Goal: Task Accomplishment & Management: Complete application form

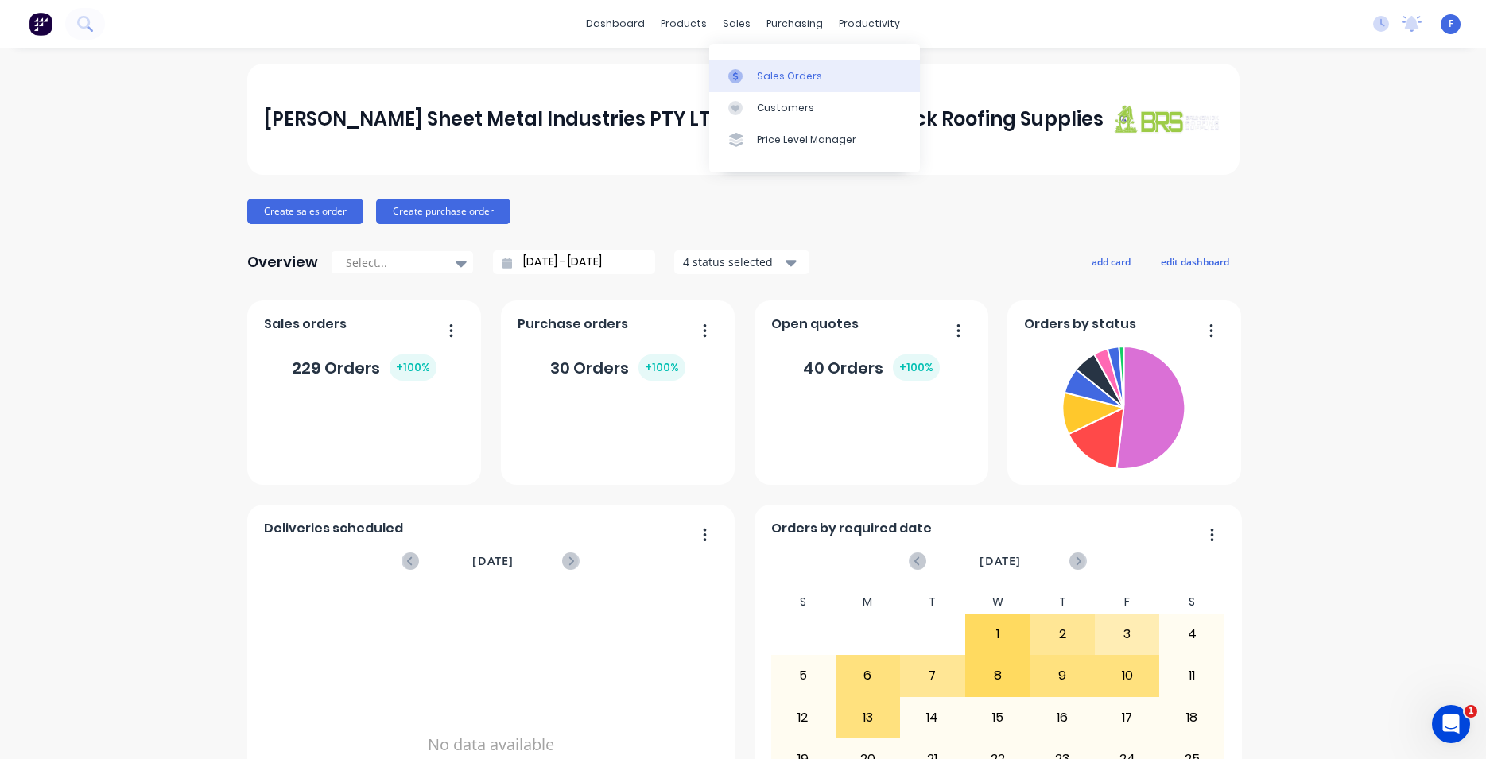
click at [760, 70] on div "Sales Orders" at bounding box center [789, 76] width 65 height 14
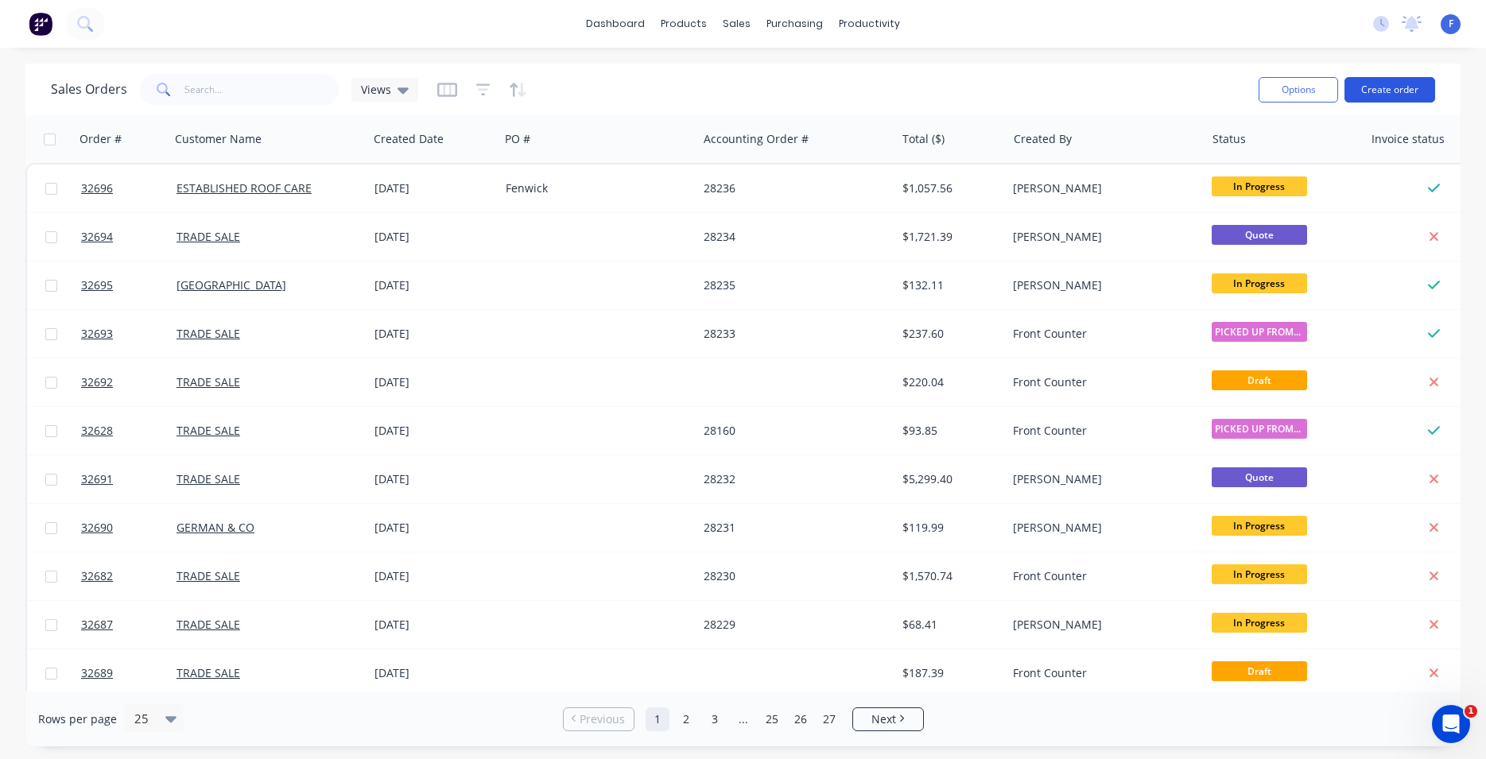
click at [1405, 87] on button "Create order" at bounding box center [1390, 89] width 91 height 25
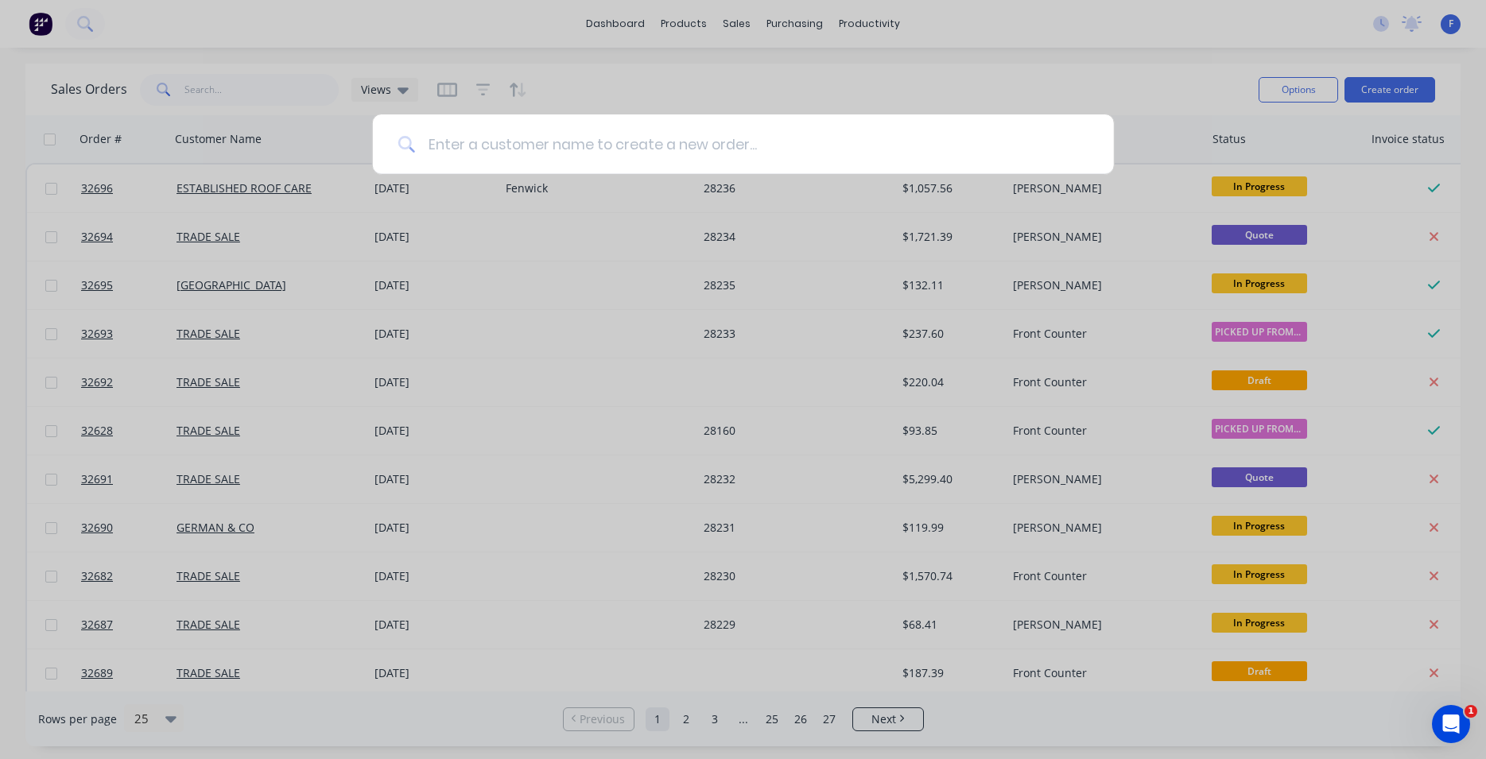
click at [521, 149] on input at bounding box center [752, 145] width 674 height 60
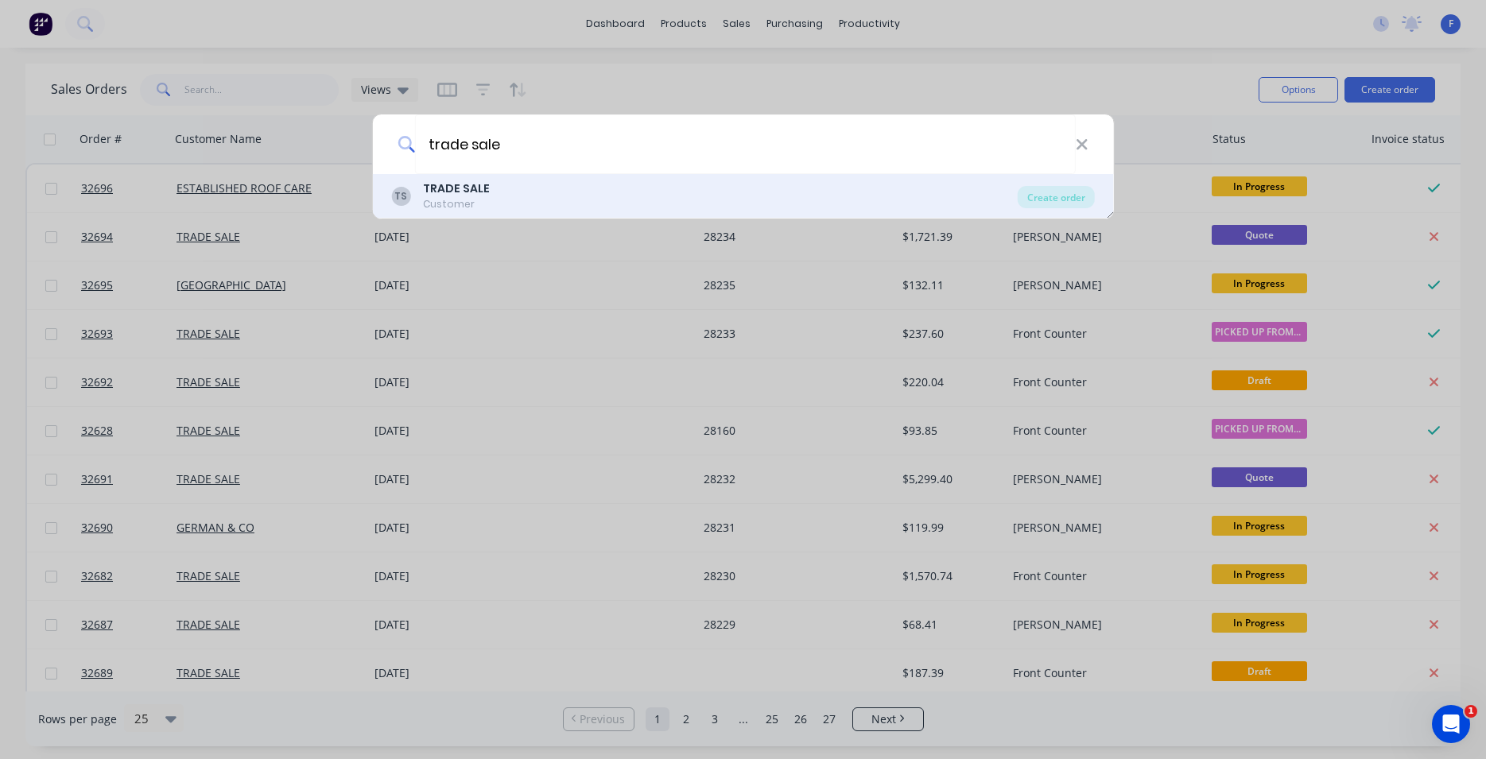
type input "trade sale"
click at [488, 202] on div "TS TRADE SALE Customer" at bounding box center [704, 196] width 627 height 31
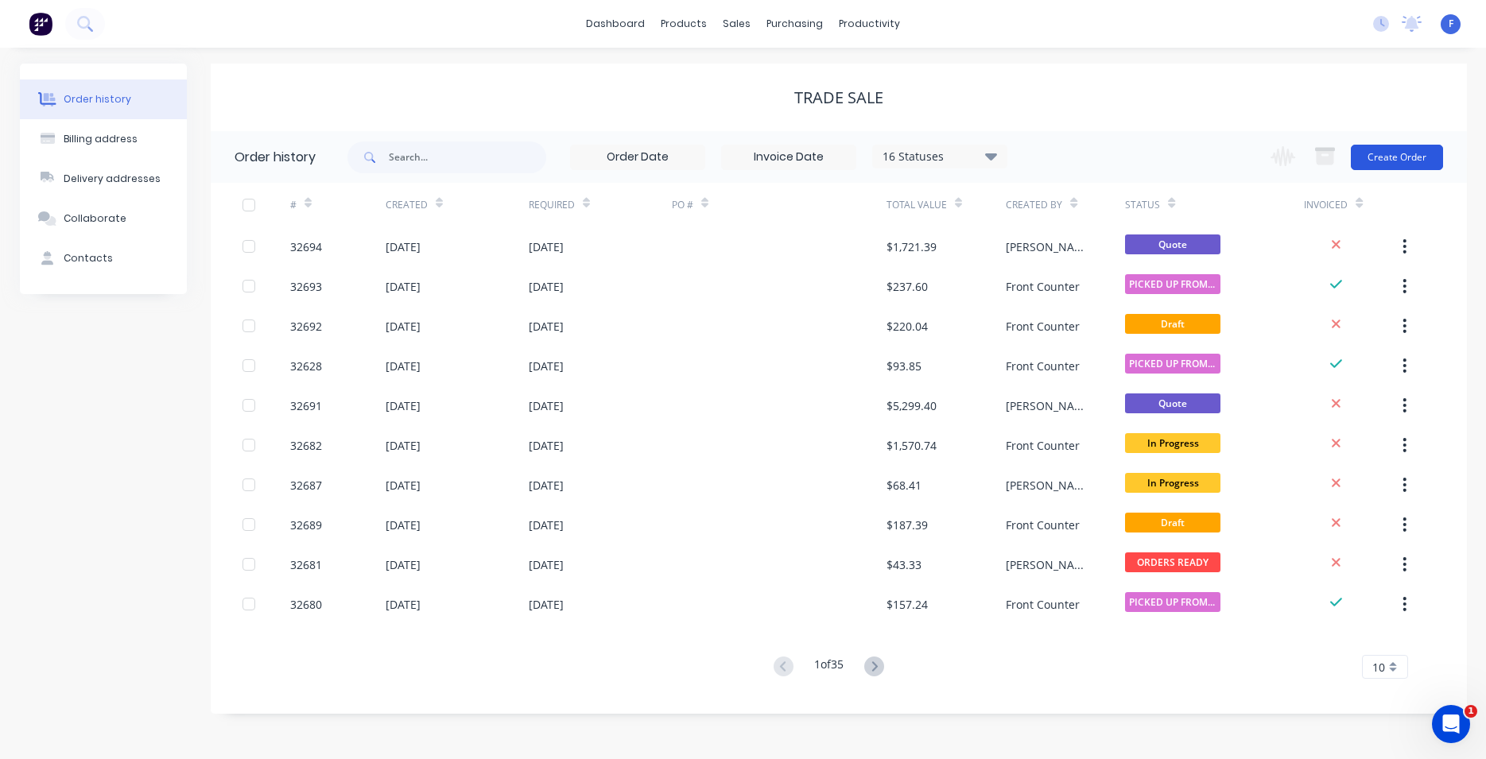
click at [1397, 160] on button "Create Order" at bounding box center [1397, 157] width 92 height 25
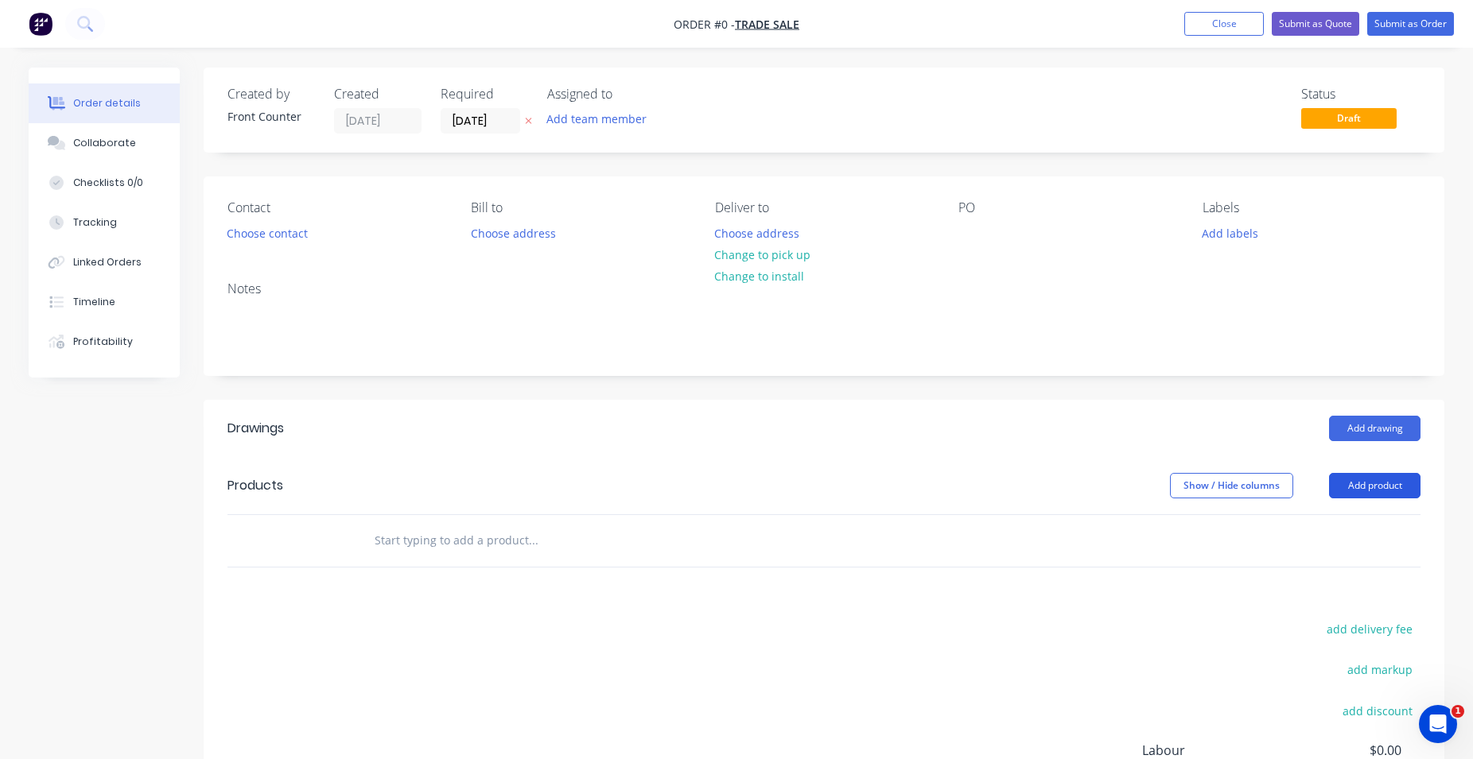
click at [1379, 479] on button "Add product" at bounding box center [1374, 485] width 91 height 25
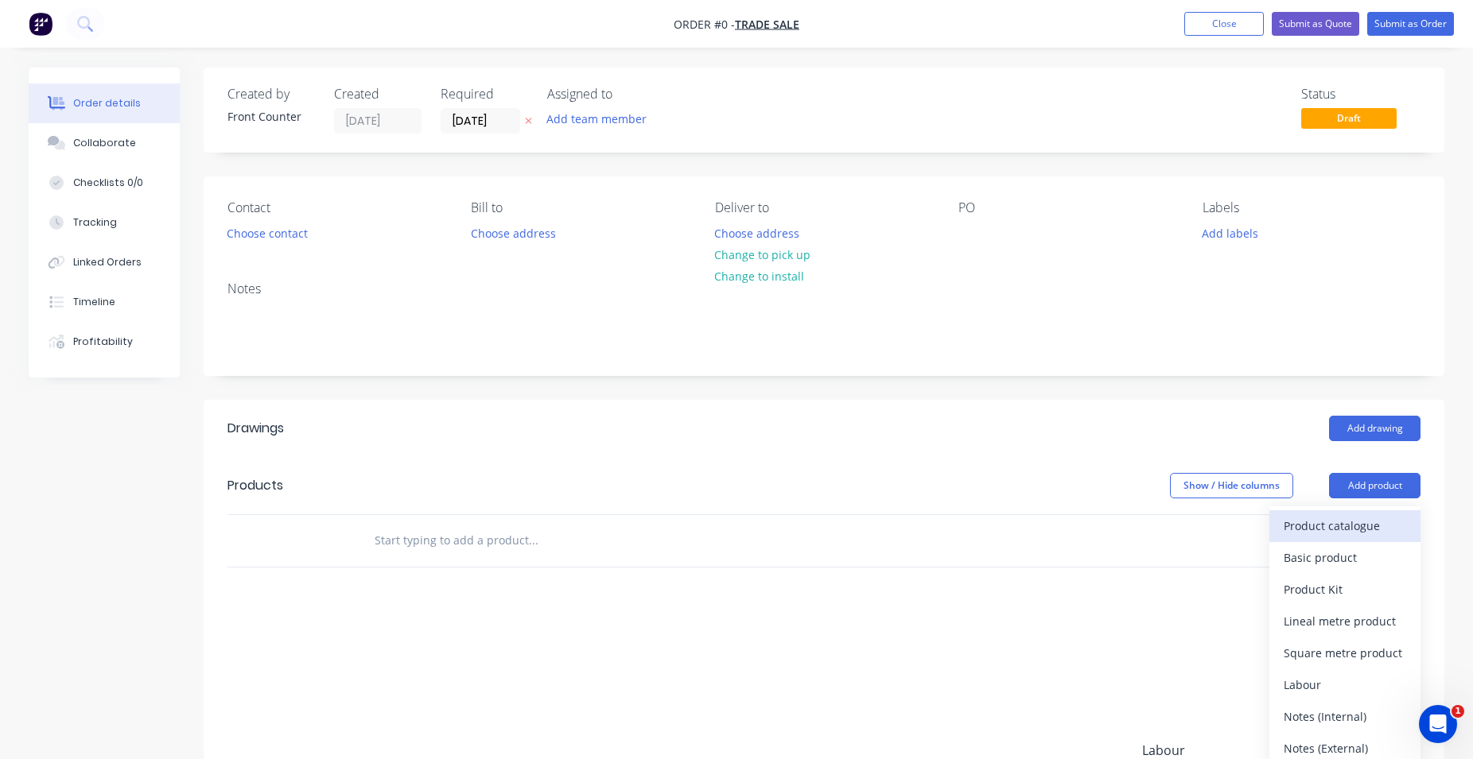
click at [1349, 525] on div "Product catalogue" at bounding box center [1344, 525] width 122 height 23
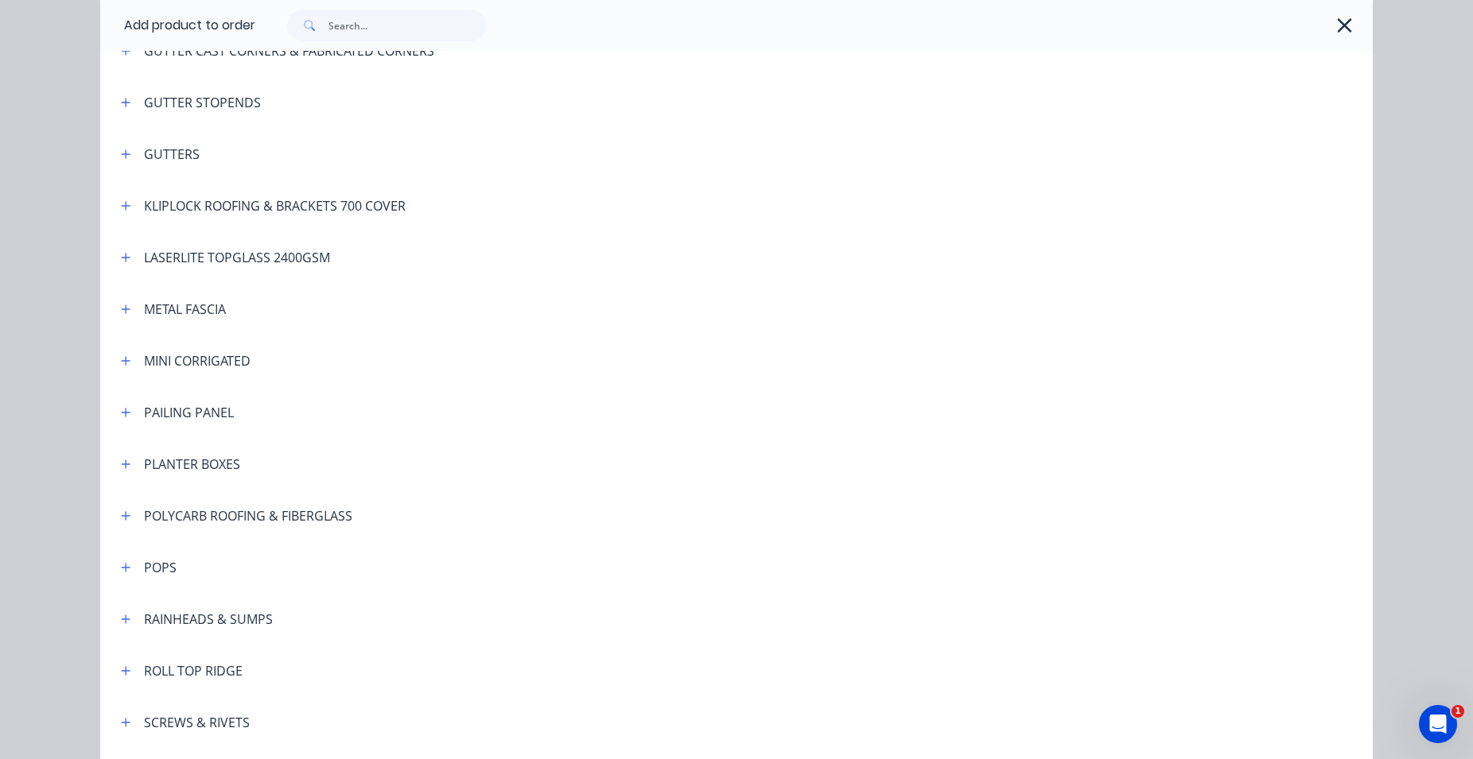
scroll to position [984, 0]
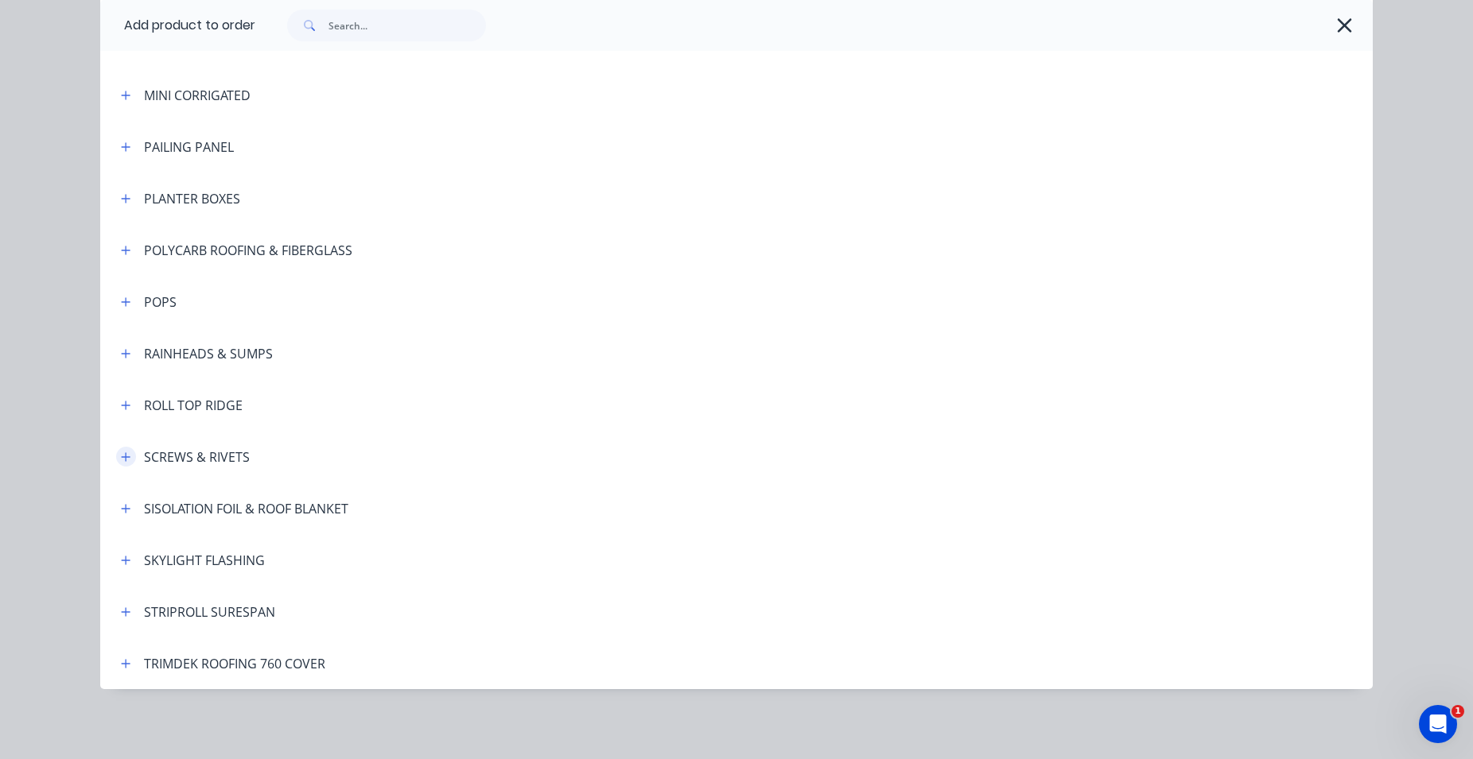
click at [121, 452] on icon "button" at bounding box center [126, 457] width 10 height 11
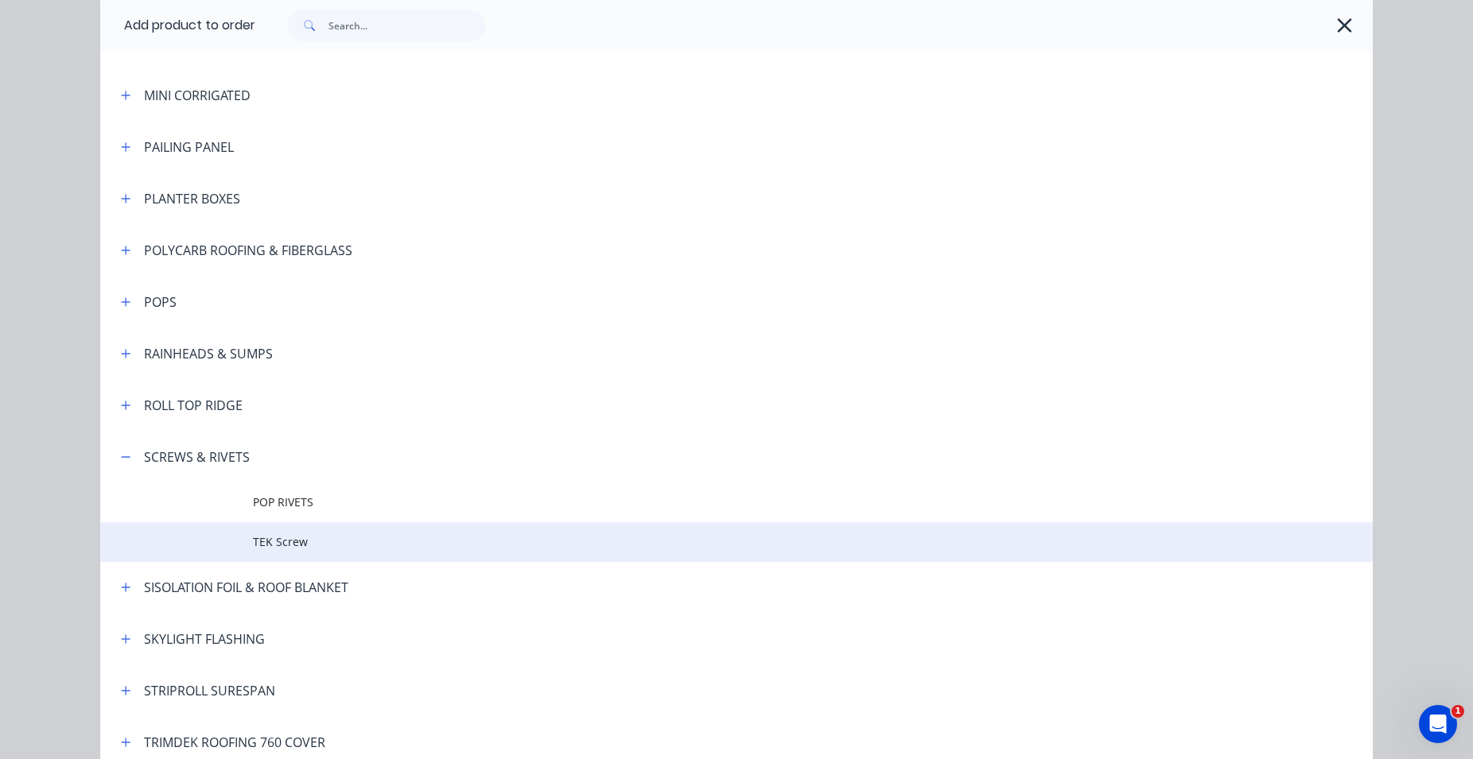
click at [289, 538] on span "TEK Screw" at bounding box center [700, 542] width 895 height 17
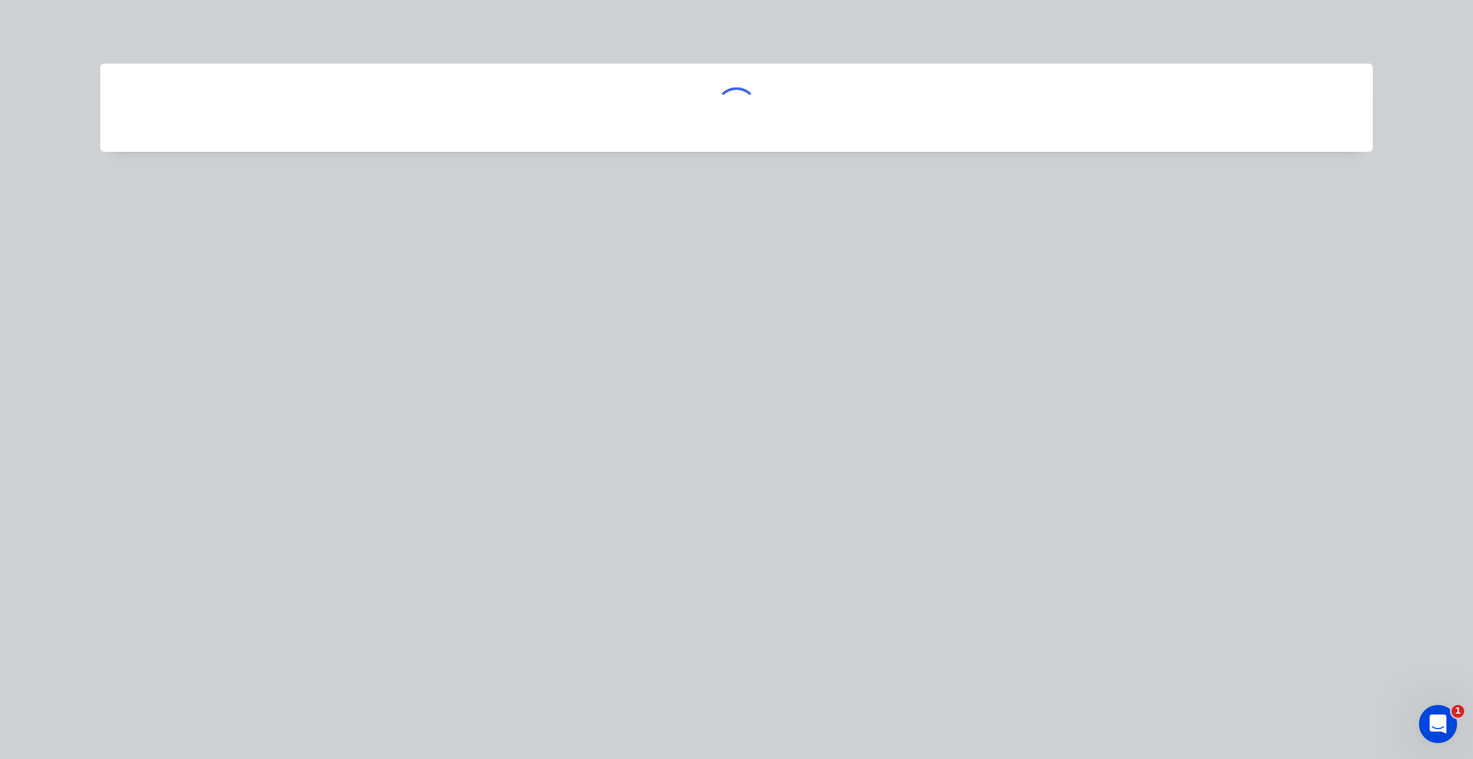
scroll to position [0, 0]
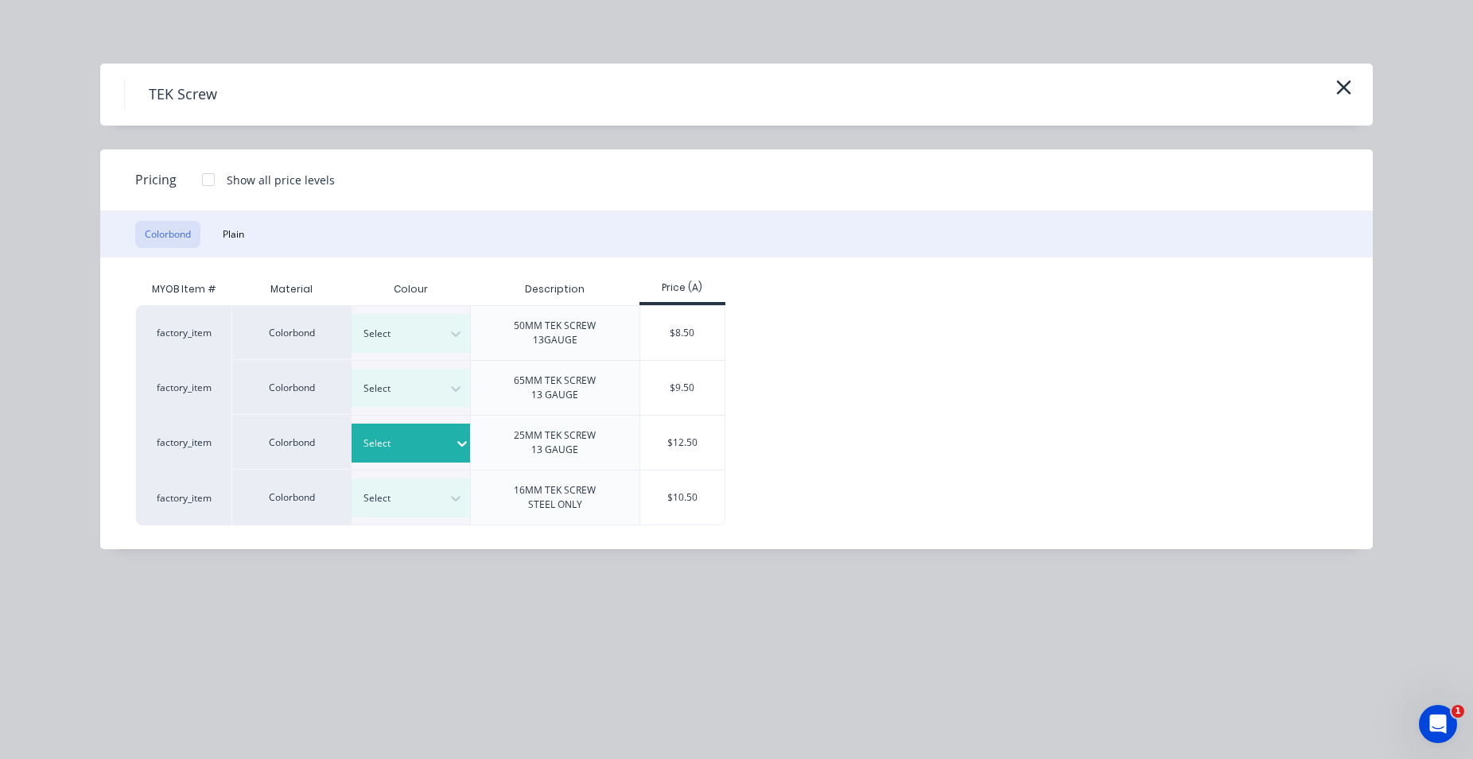
click at [413, 434] on div "Select" at bounding box center [403, 443] width 102 height 21
type input "pap"
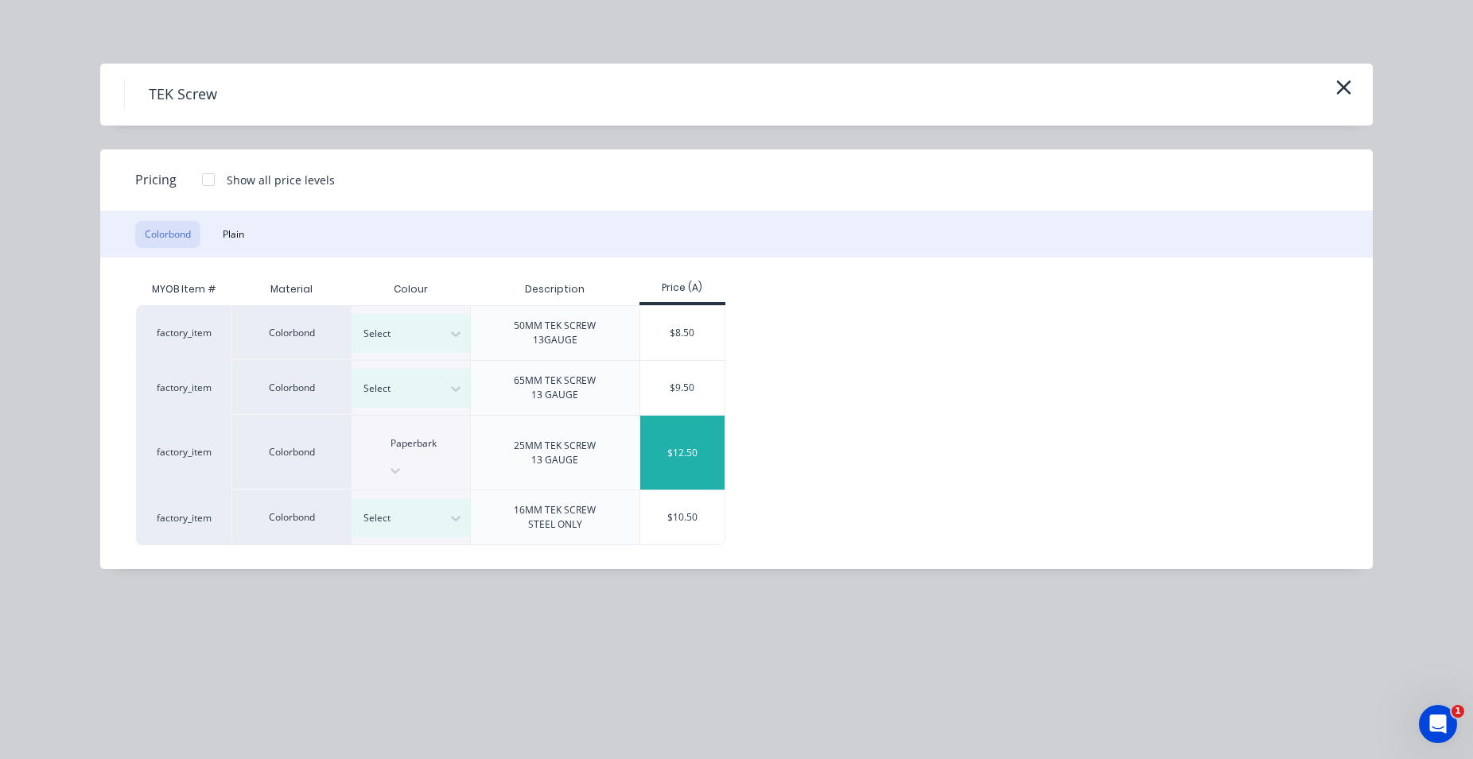
click at [690, 433] on div "$12.50" at bounding box center [682, 453] width 85 height 74
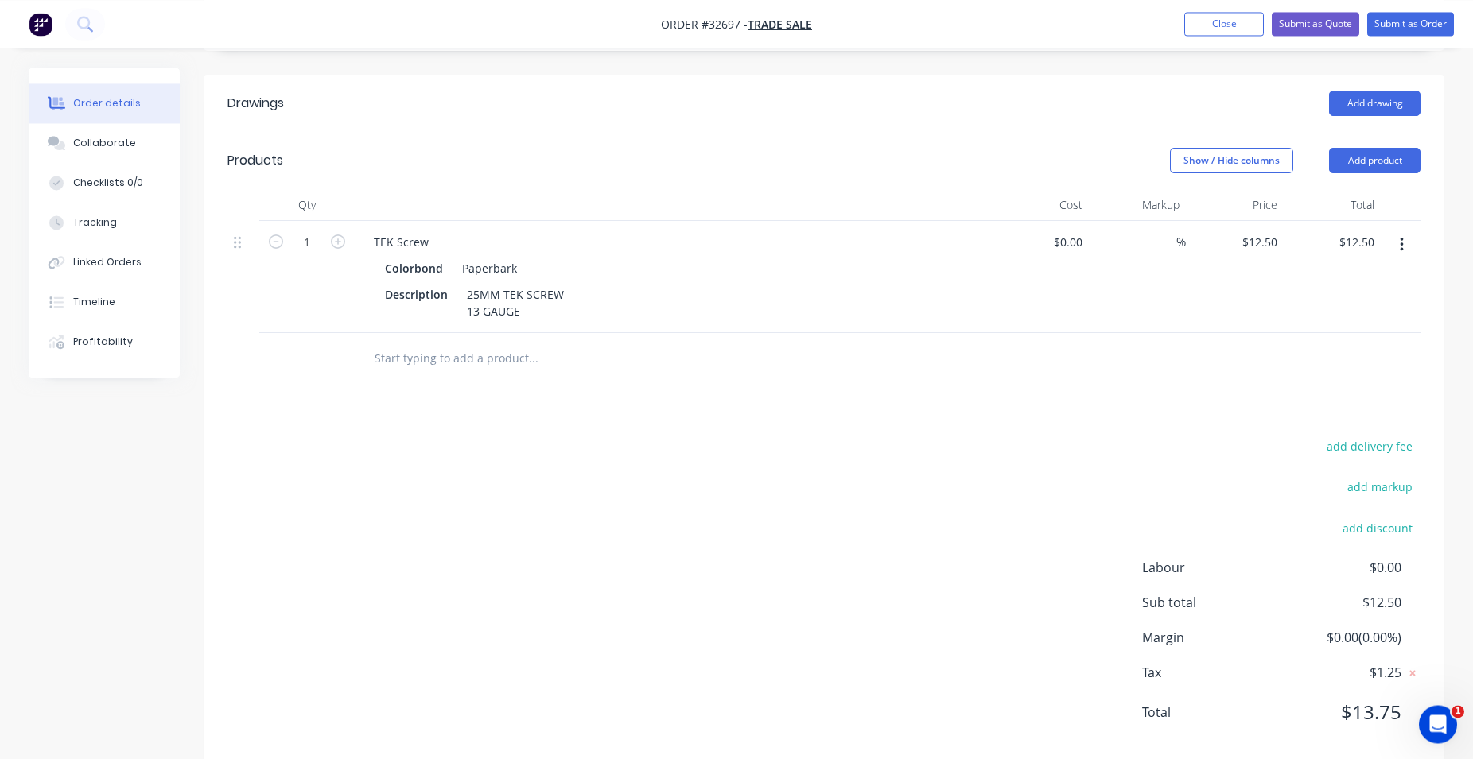
scroll to position [356, 0]
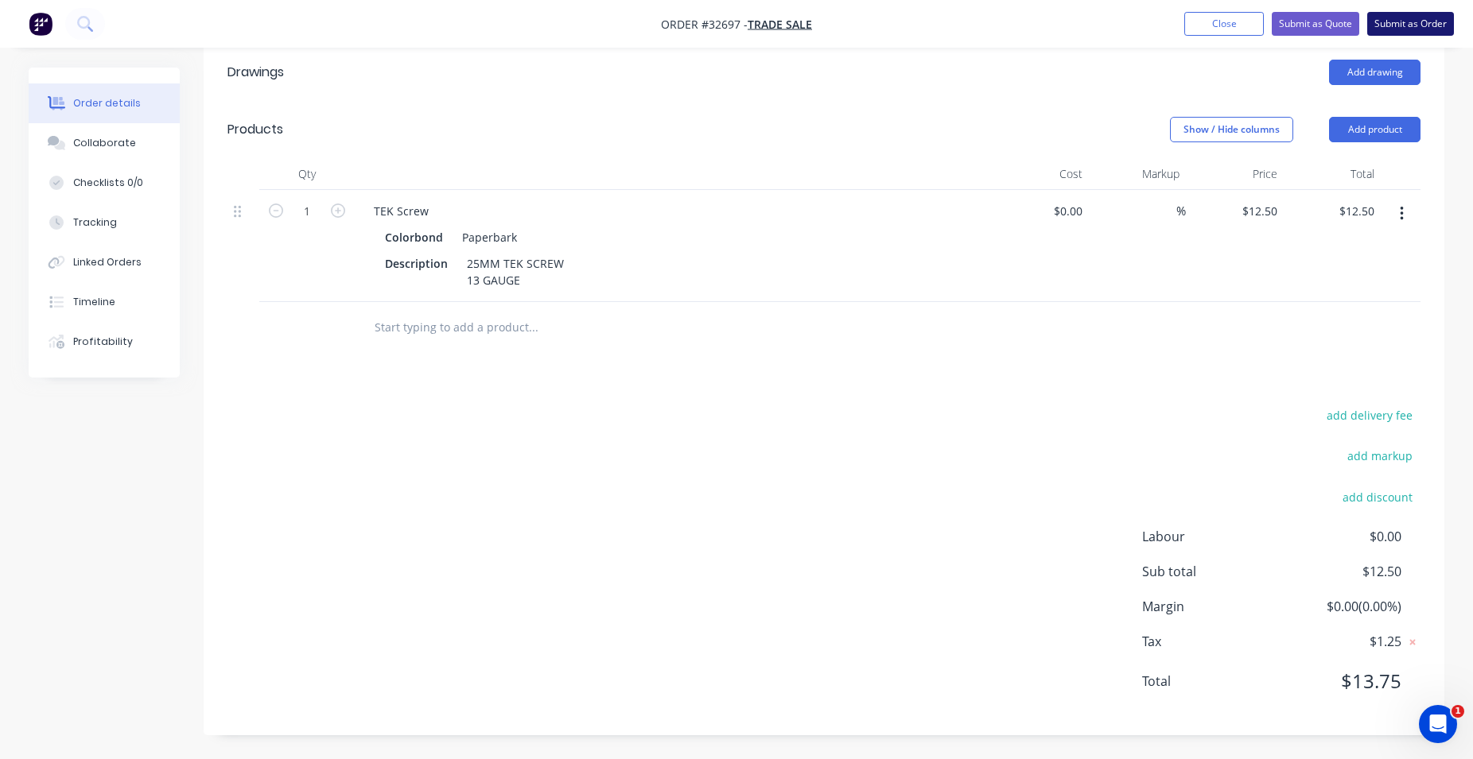
click at [1428, 20] on button "Submit as Order" at bounding box center [1410, 24] width 87 height 24
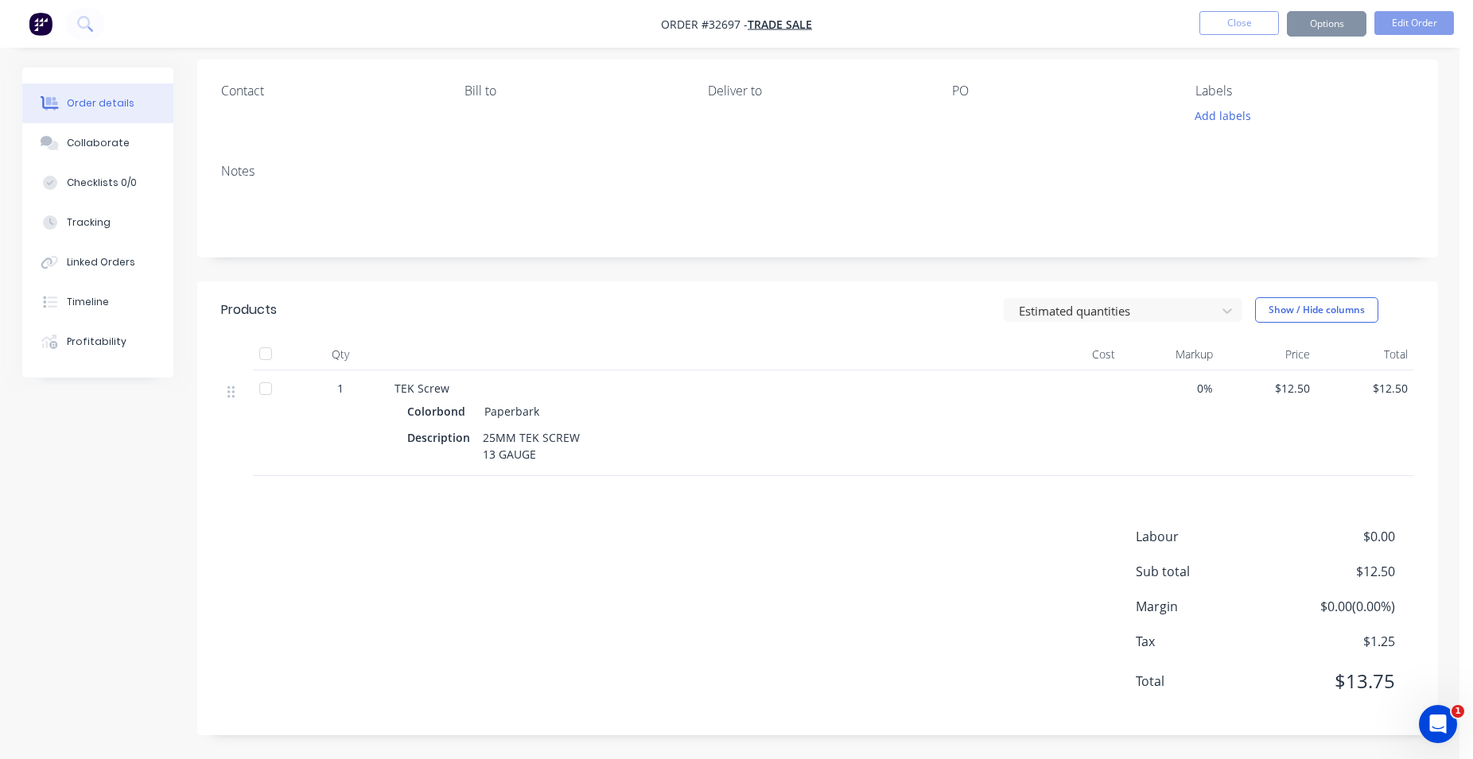
scroll to position [0, 0]
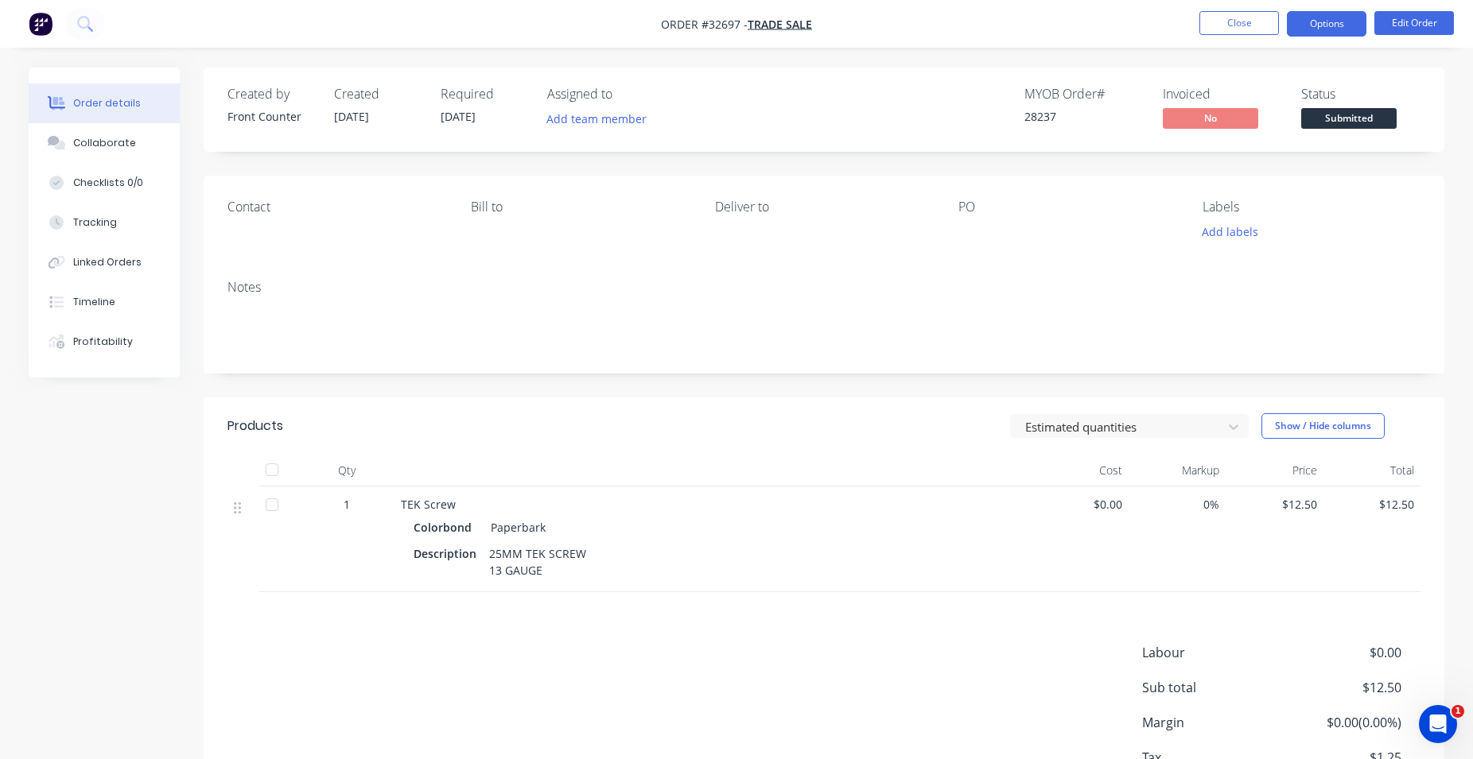
click at [1334, 27] on button "Options" at bounding box center [1327, 23] width 80 height 25
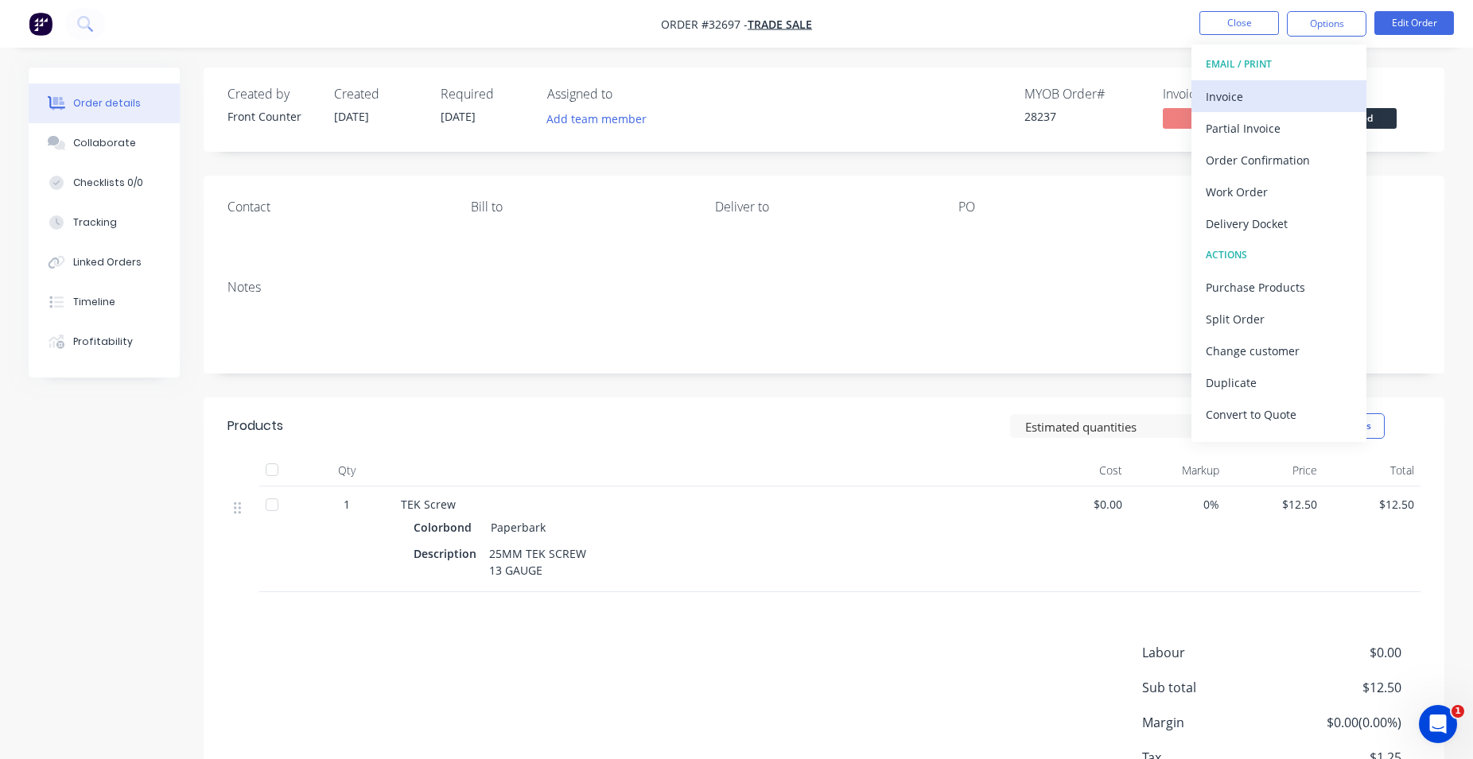
click at [1291, 102] on div "Invoice" at bounding box center [1278, 96] width 146 height 23
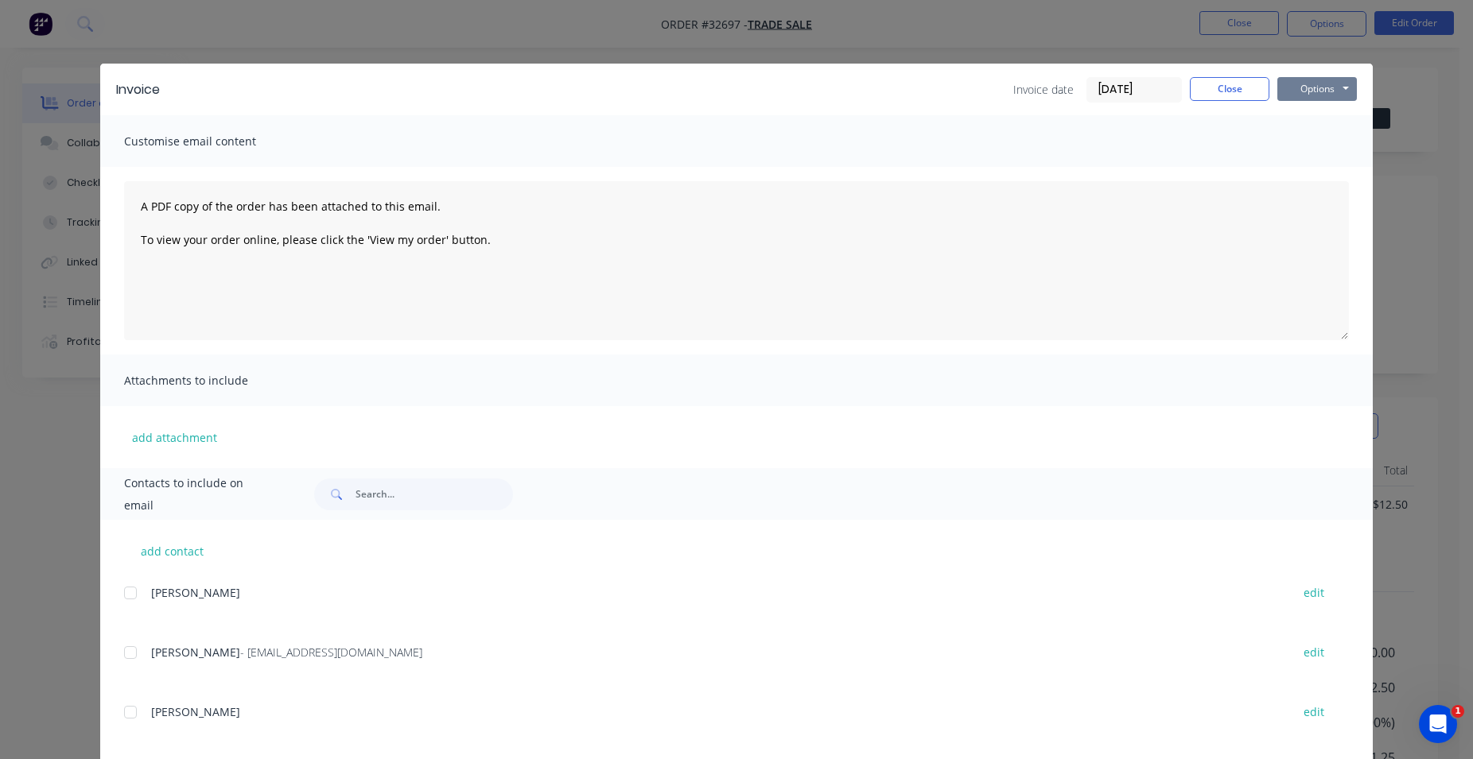
click at [1328, 87] on button "Options" at bounding box center [1317, 89] width 80 height 24
click at [1334, 176] on button "Email" at bounding box center [1328, 170] width 102 height 26
click at [1314, 91] on button "Options" at bounding box center [1317, 89] width 80 height 24
click at [1322, 146] on button "Print" at bounding box center [1328, 143] width 102 height 26
click at [1207, 83] on button "Close" at bounding box center [1230, 89] width 80 height 24
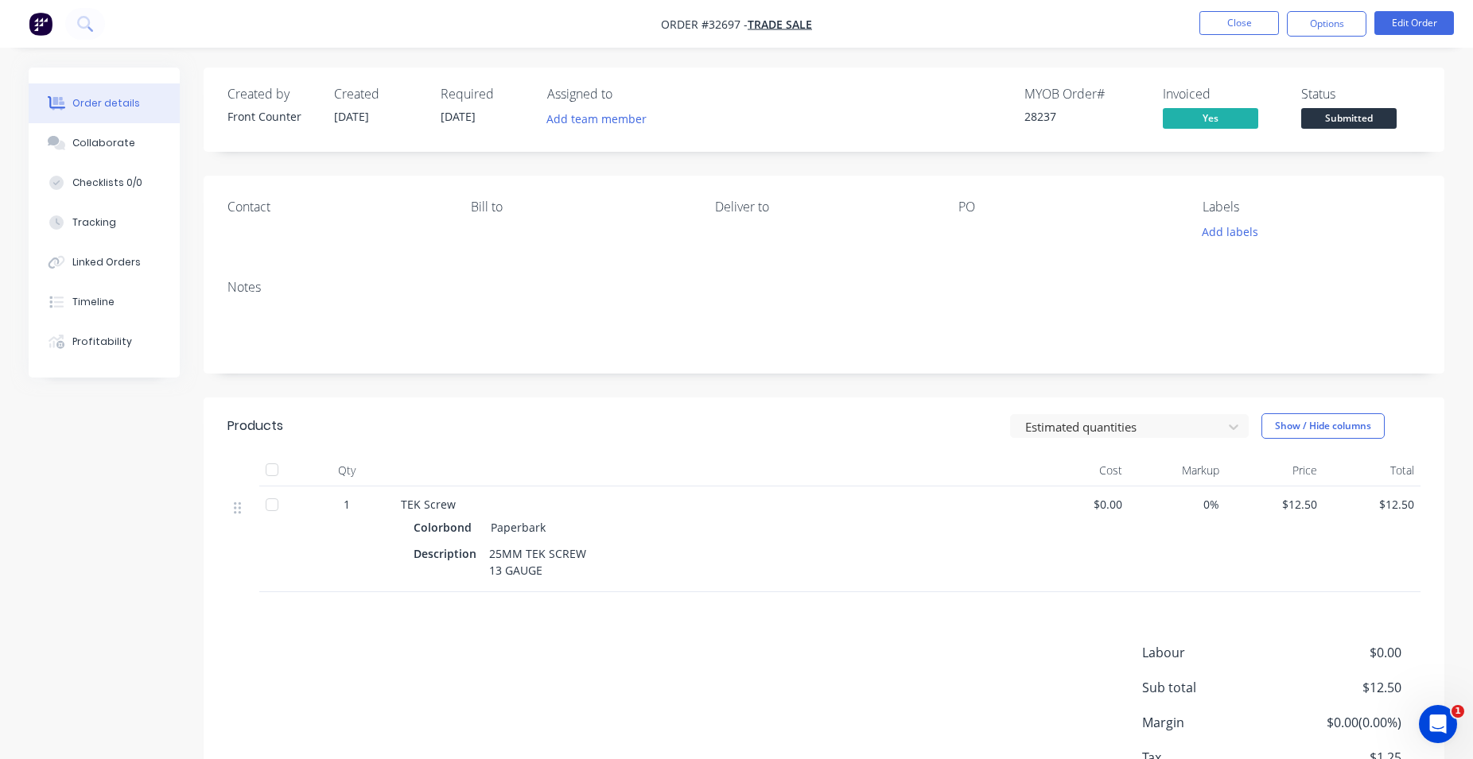
click at [1374, 112] on span "Submitted" at bounding box center [1348, 118] width 95 height 20
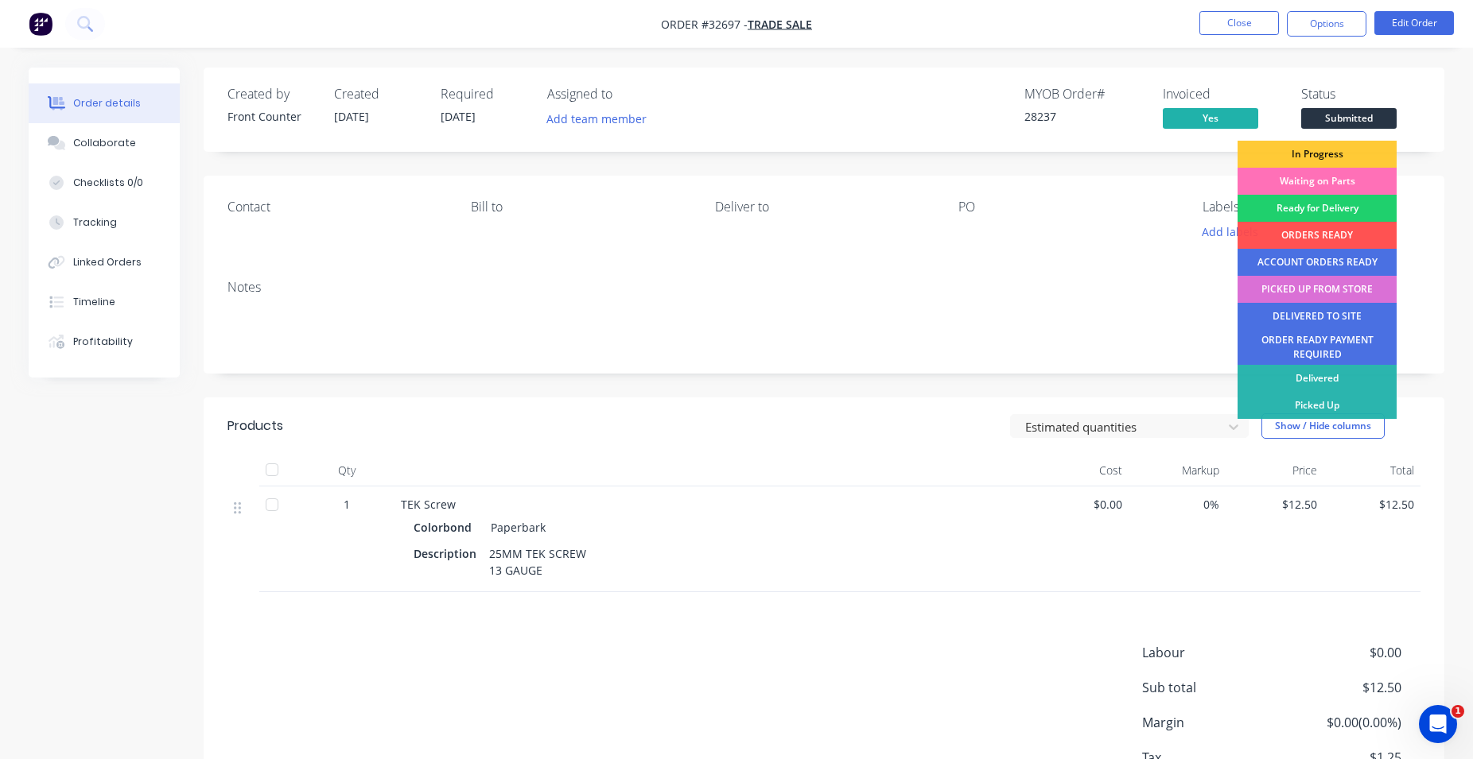
click at [1276, 281] on div "PICKED UP FROM STORE" at bounding box center [1316, 289] width 159 height 27
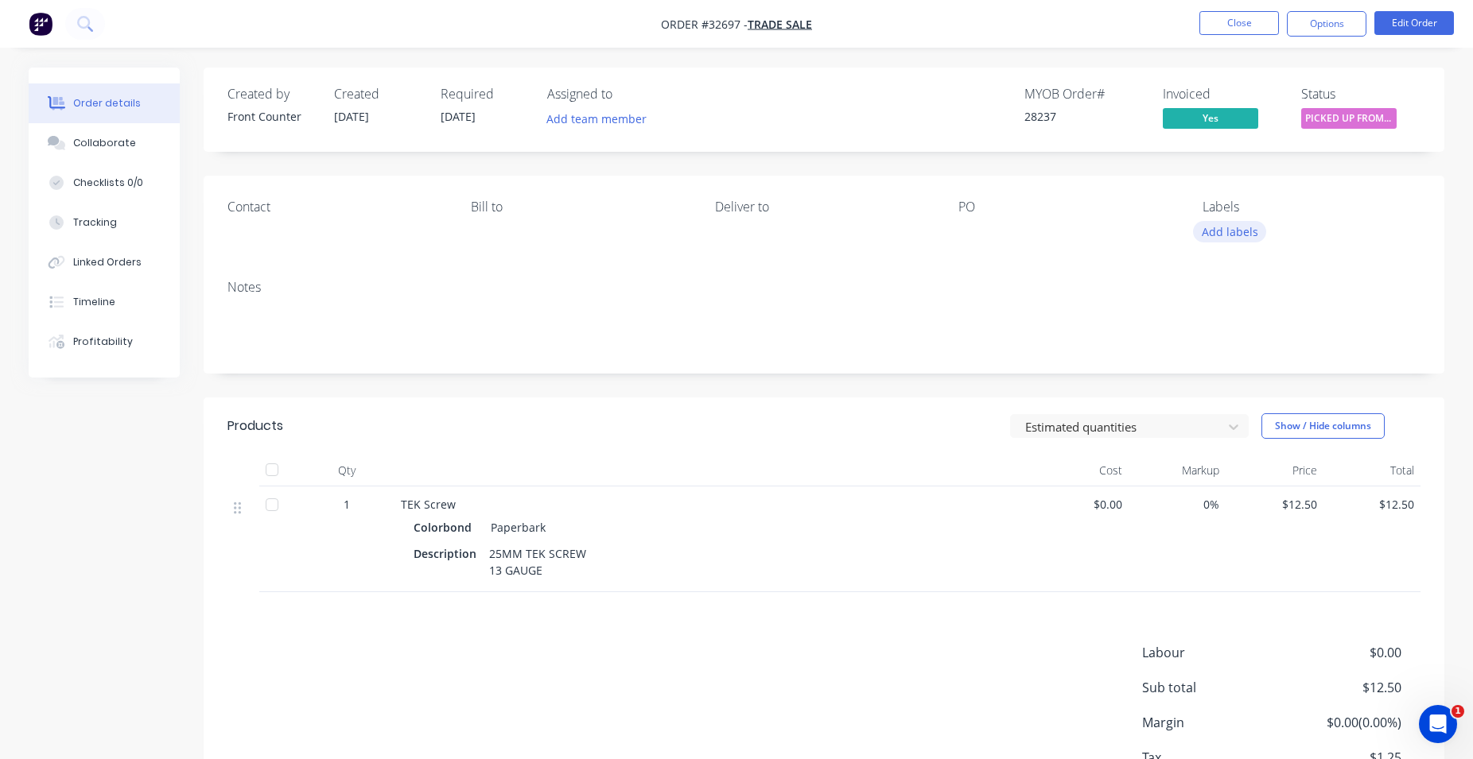
click at [1226, 232] on button "Add labels" at bounding box center [1229, 231] width 73 height 21
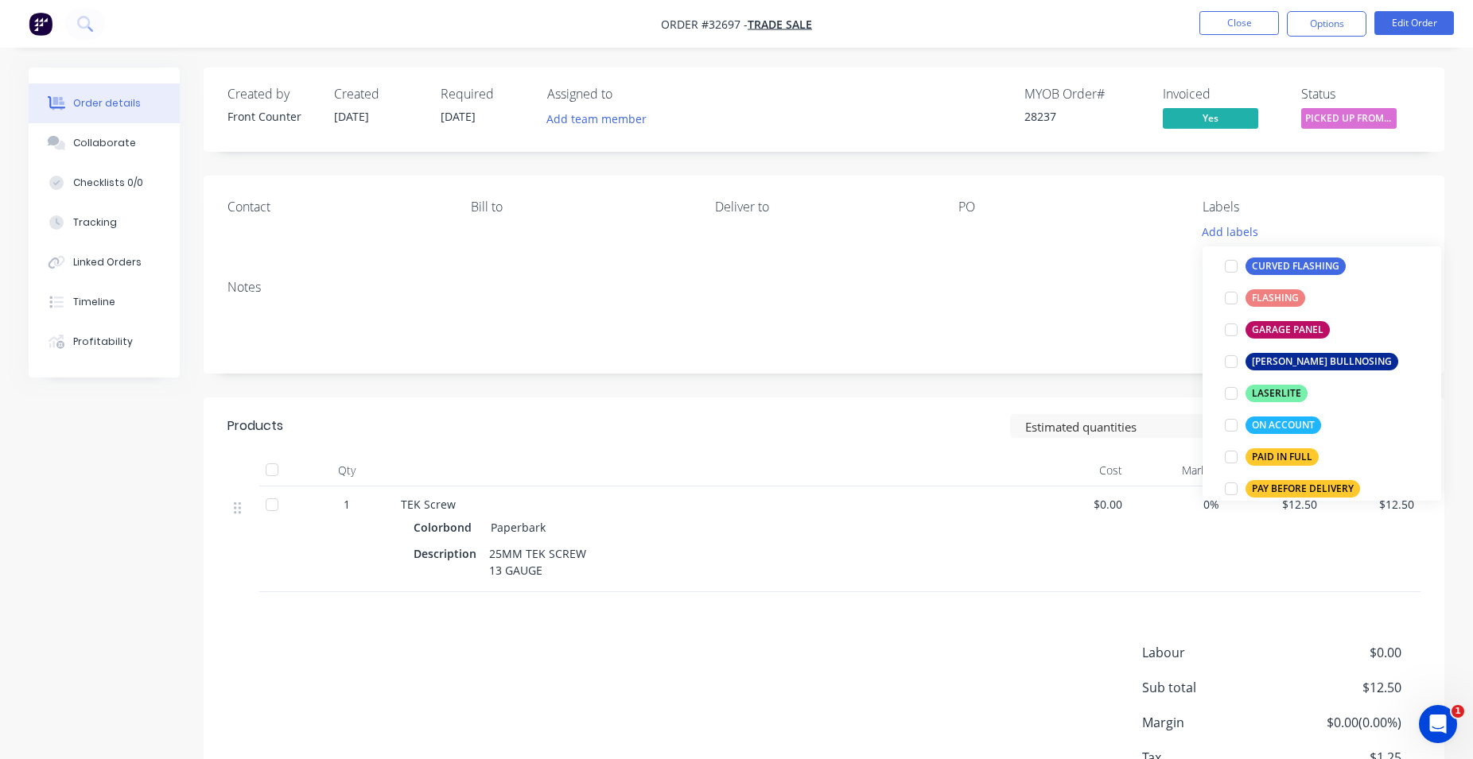
scroll to position [363, 0]
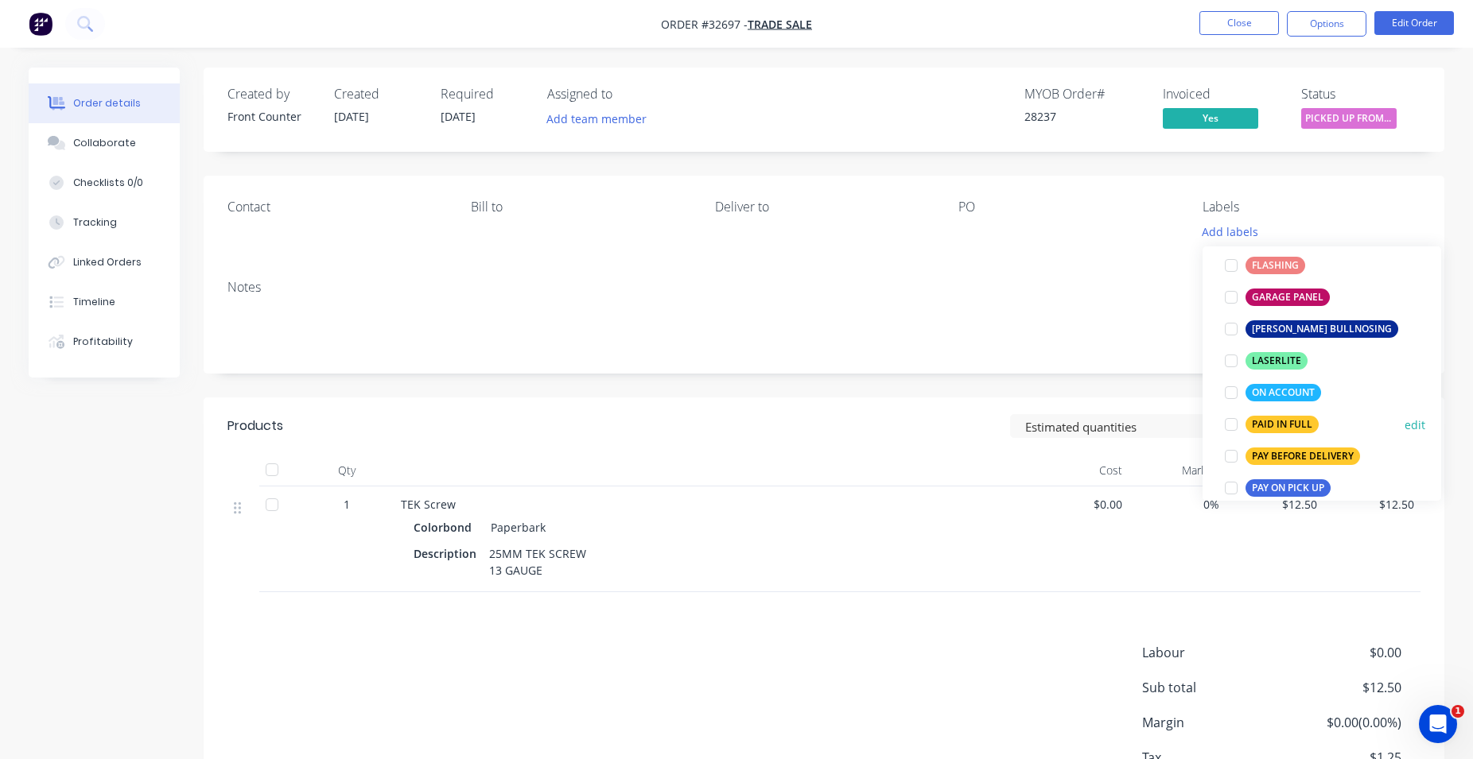
click at [1228, 420] on div at bounding box center [1231, 425] width 32 height 32
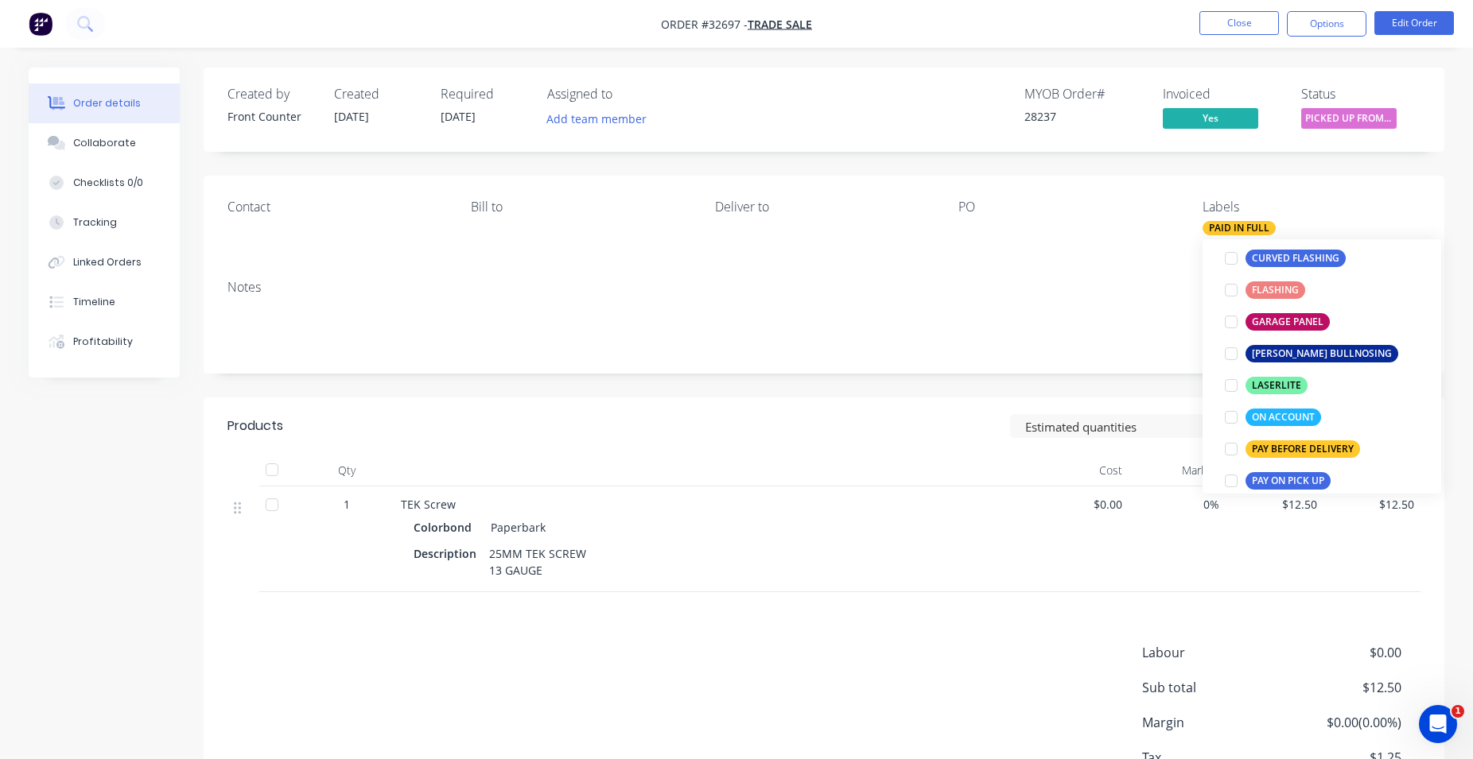
scroll to position [0, 0]
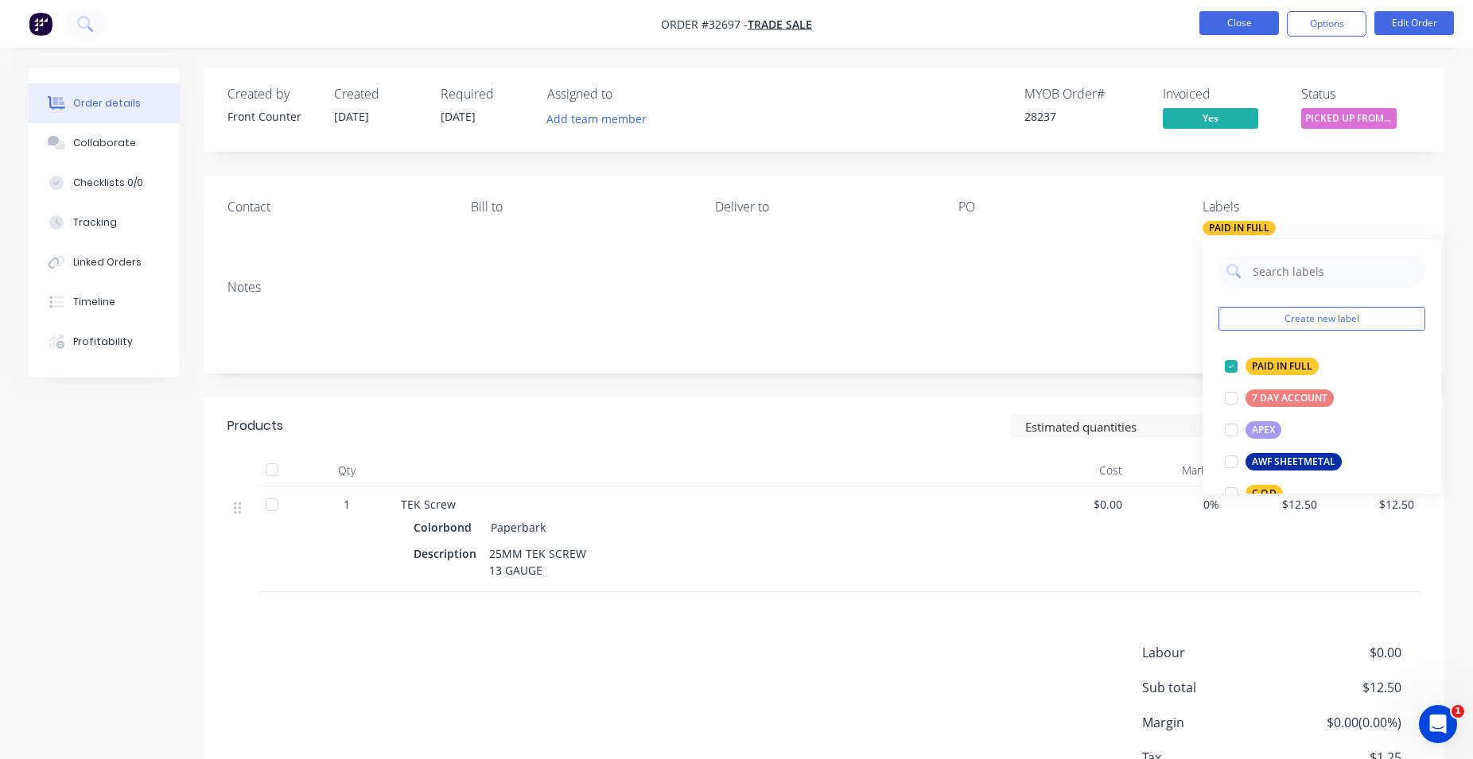
click at [1233, 26] on button "Close" at bounding box center [1239, 23] width 80 height 24
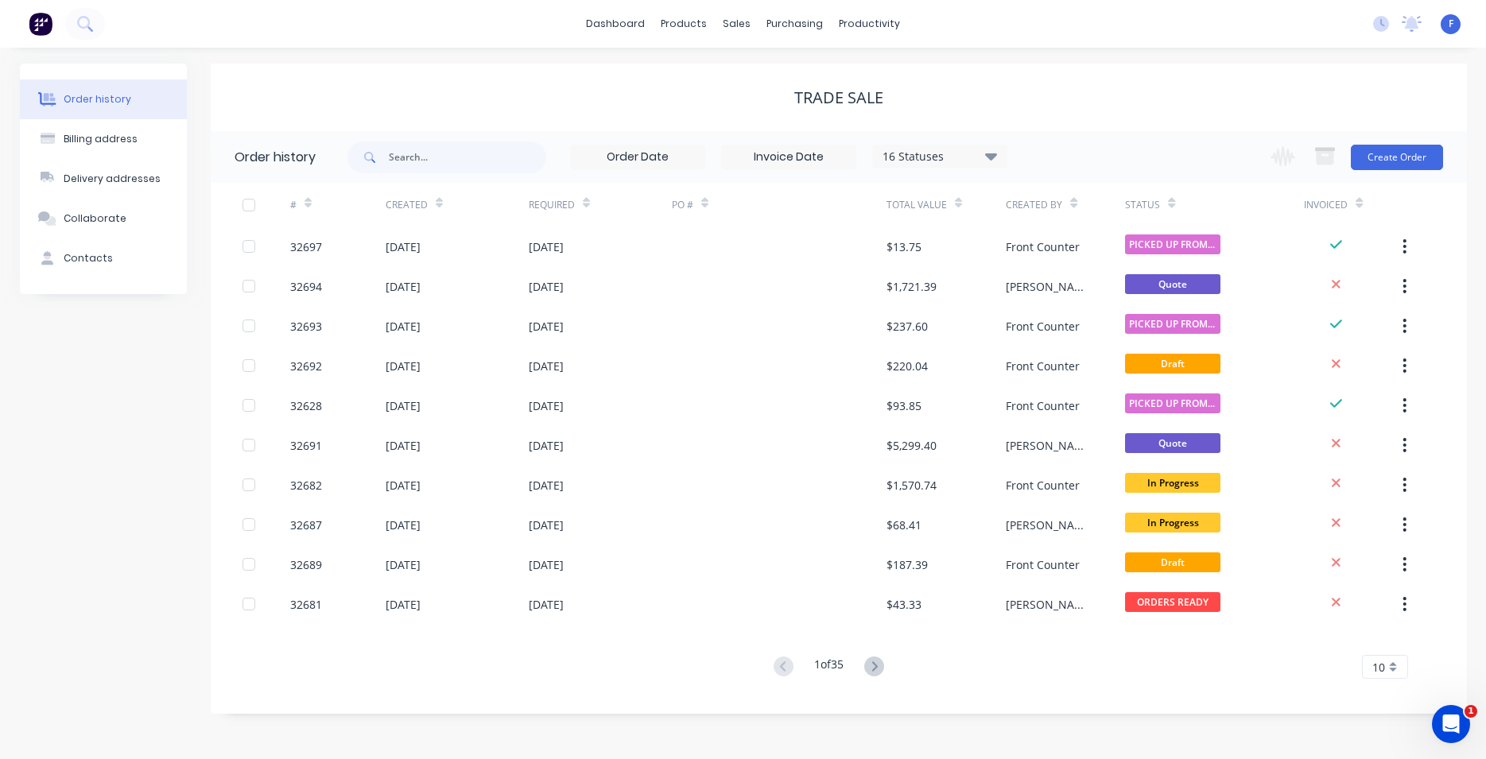
click at [41, 26] on img at bounding box center [41, 24] width 24 height 24
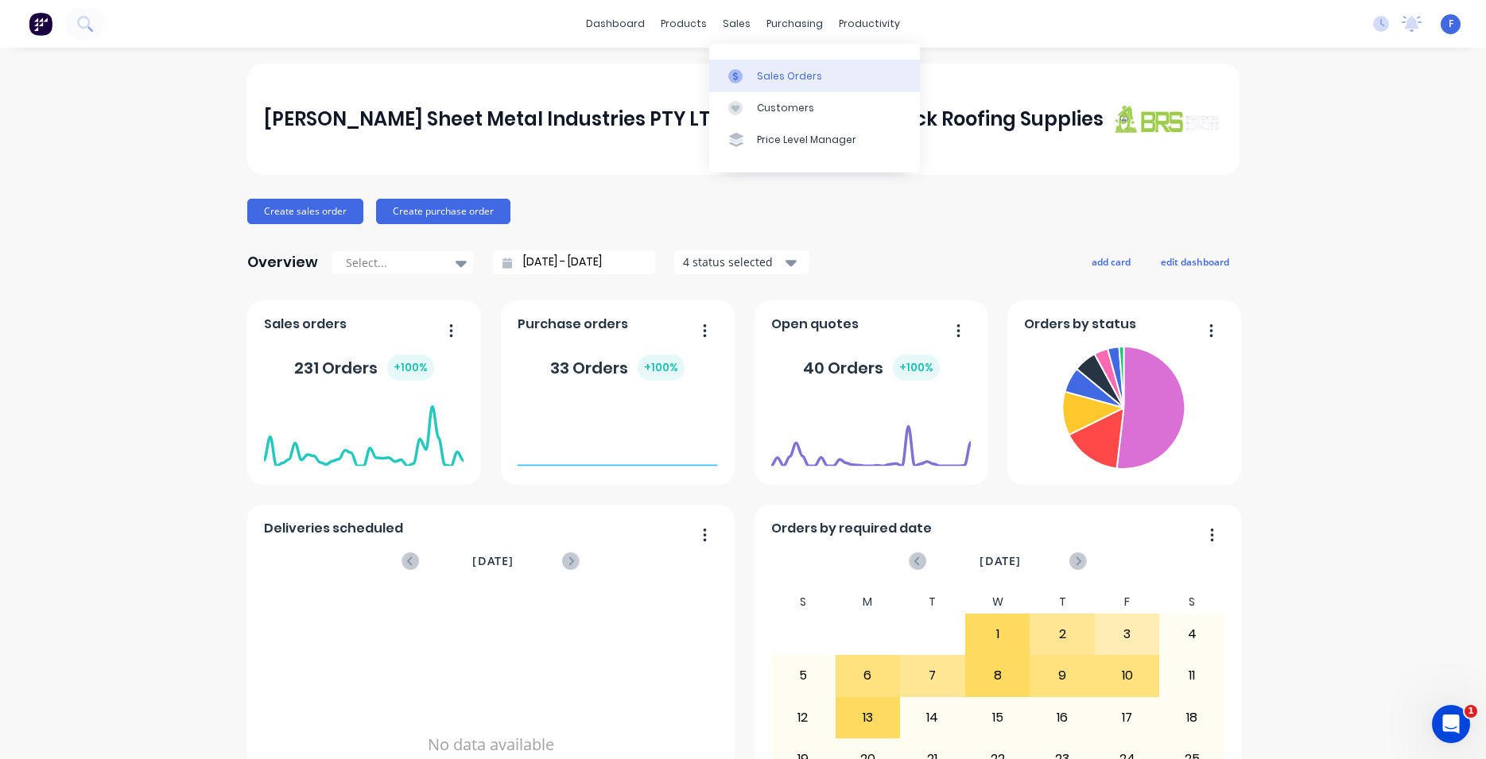
click at [801, 80] on div "Sales Orders" at bounding box center [789, 76] width 65 height 14
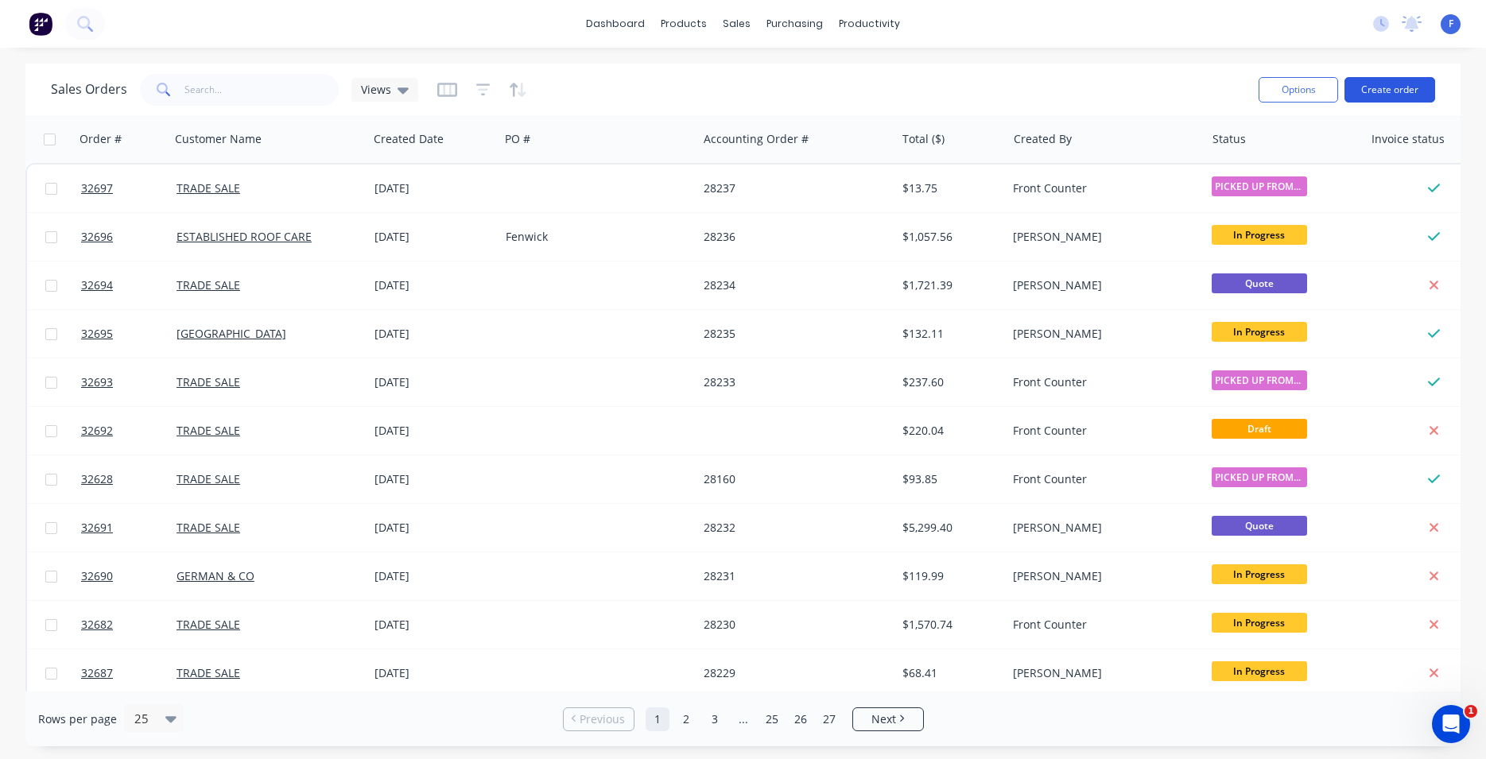
click at [1376, 94] on button "Create order" at bounding box center [1390, 89] width 91 height 25
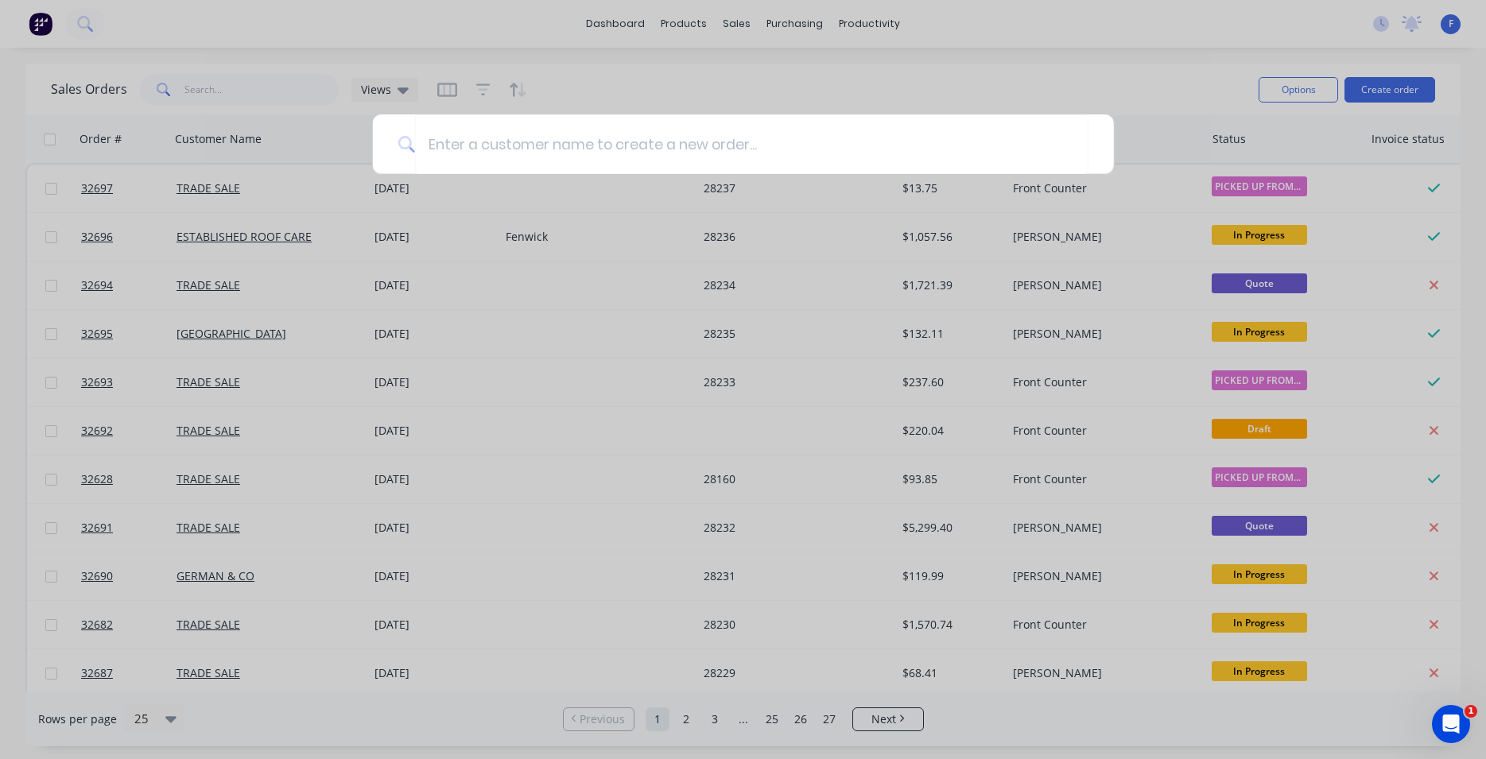
drag, startPoint x: 1093, startPoint y: 52, endPoint x: 574, endPoint y: 47, distance: 519.3
click at [1095, 52] on div at bounding box center [743, 379] width 1486 height 759
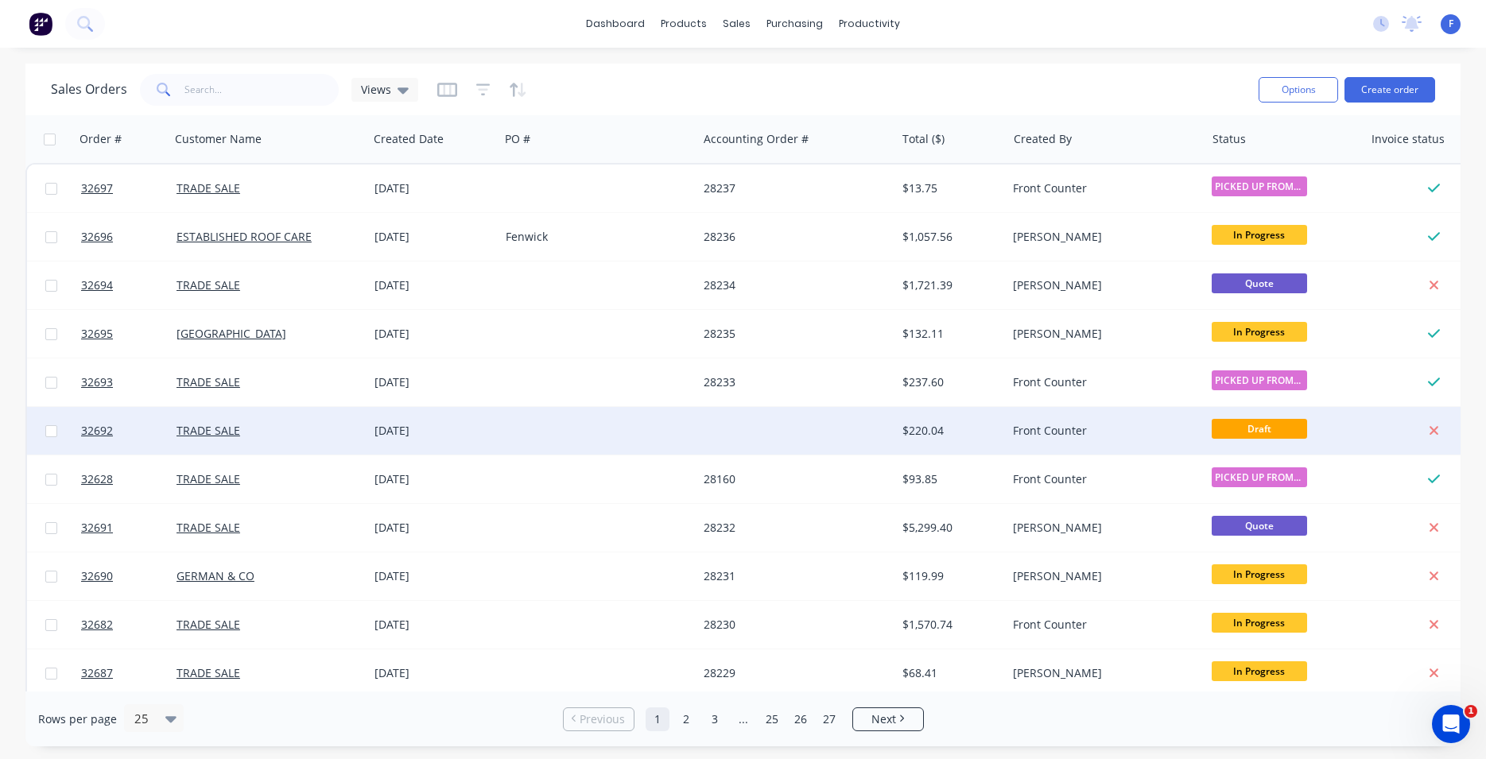
click at [1259, 424] on span "Draft" at bounding box center [1259, 429] width 95 height 20
click at [1128, 428] on div "Front Counter" at bounding box center [1101, 431] width 177 height 16
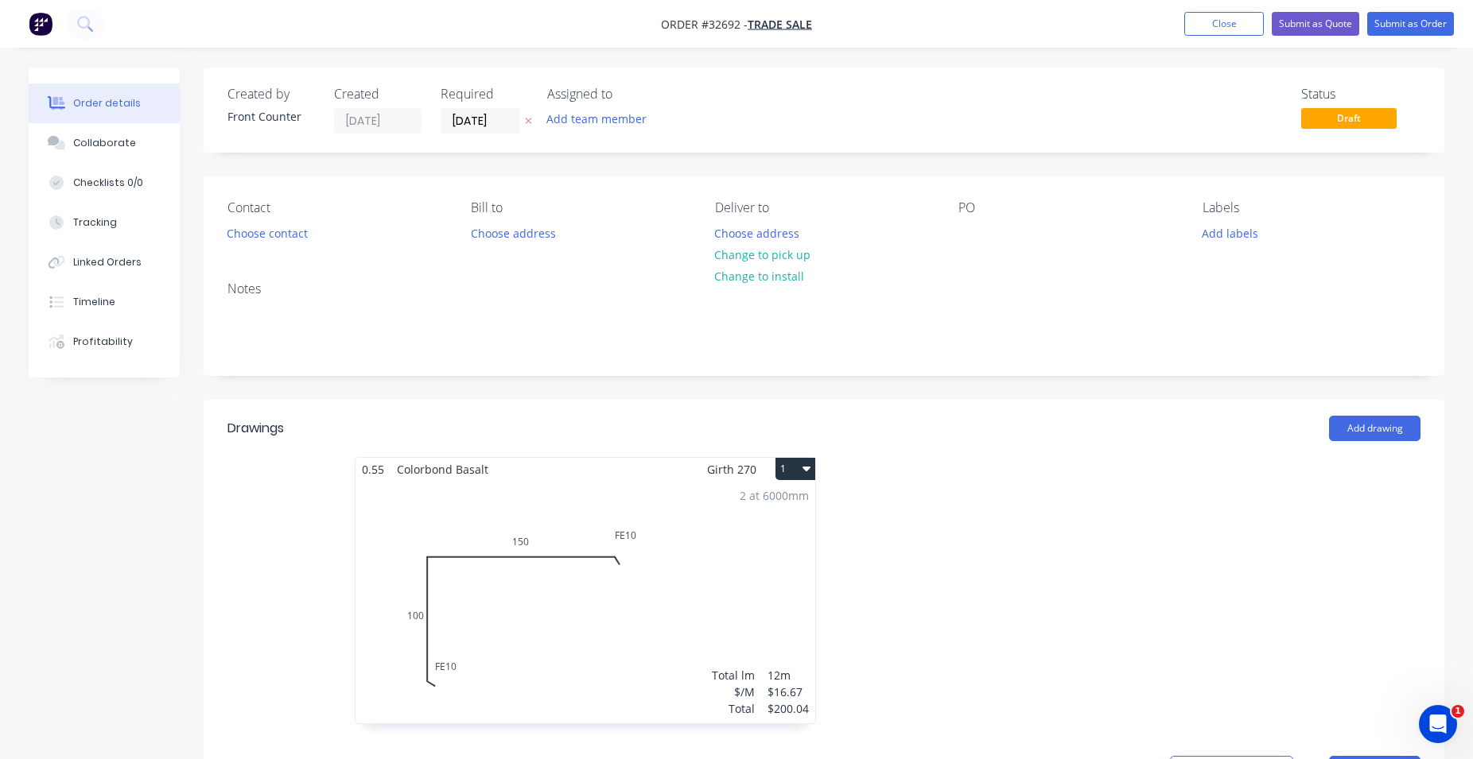
click at [706, 562] on div "2 at 6000mm Total lm $/M Total 12m $16.67 $200.04" at bounding box center [585, 602] width 460 height 243
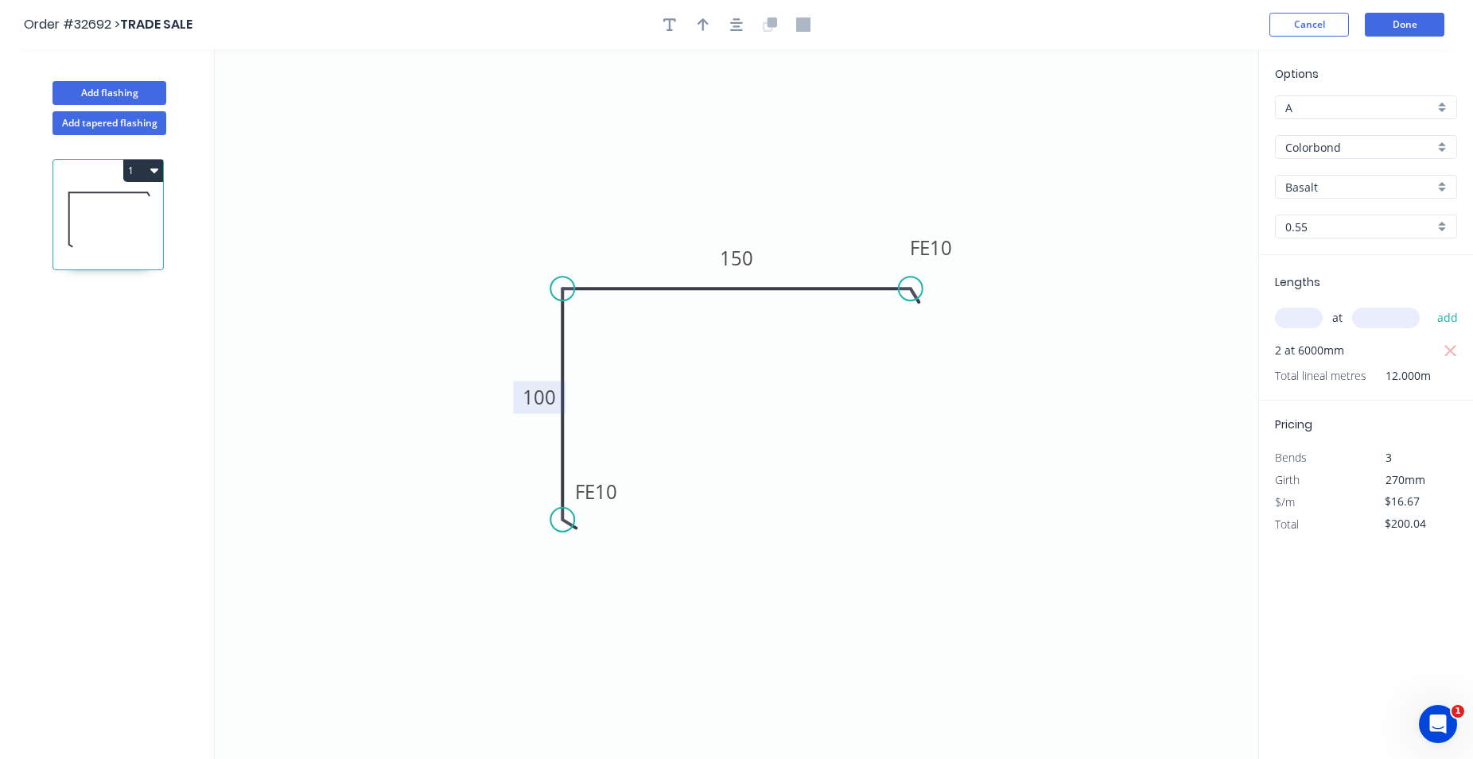
click at [553, 398] on tspan "100" at bounding box center [538, 397] width 33 height 26
type input "$12.73"
type input "$152.76"
type input "$8.91"
type input "$106.92"
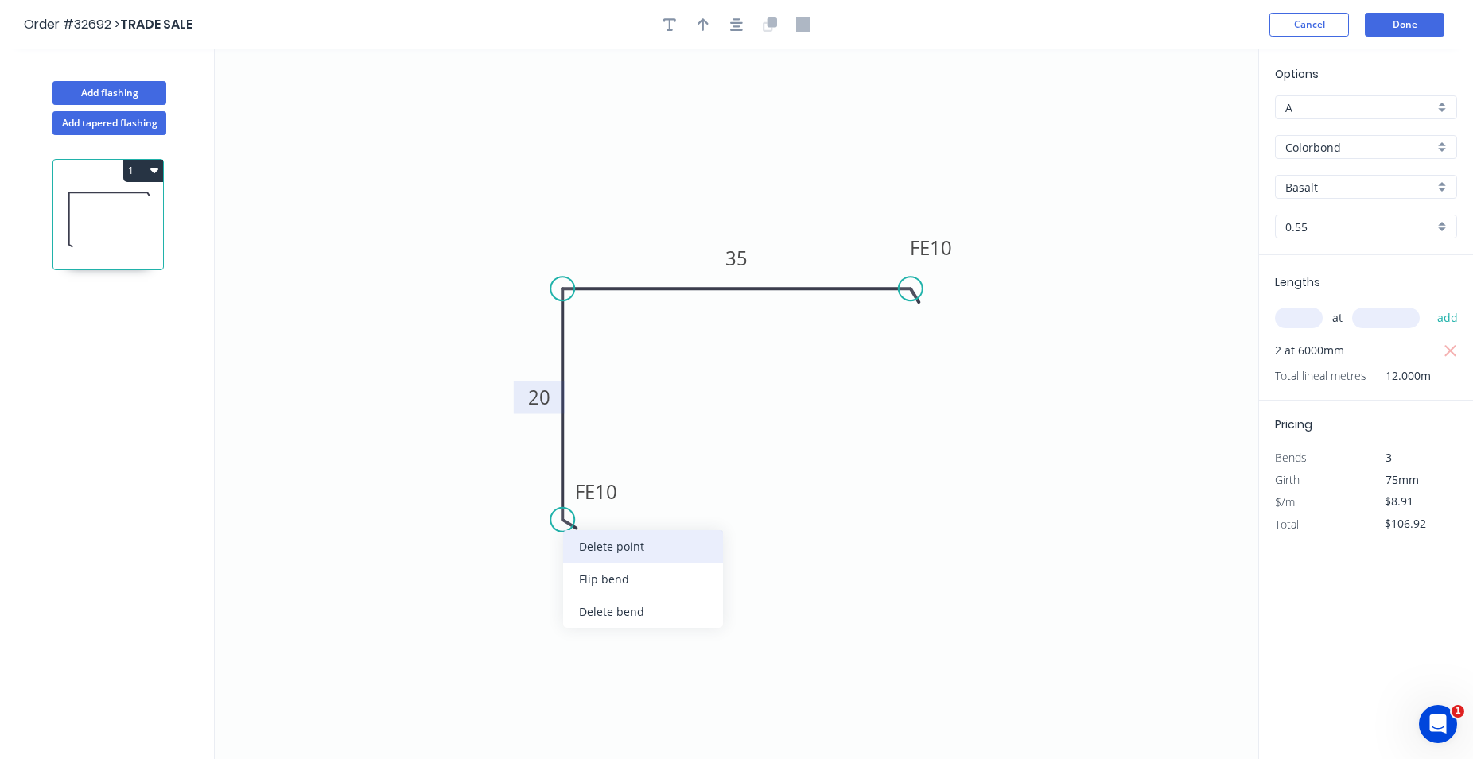
click at [653, 541] on div "Delete point" at bounding box center [643, 546] width 160 height 33
type input "$0.00"
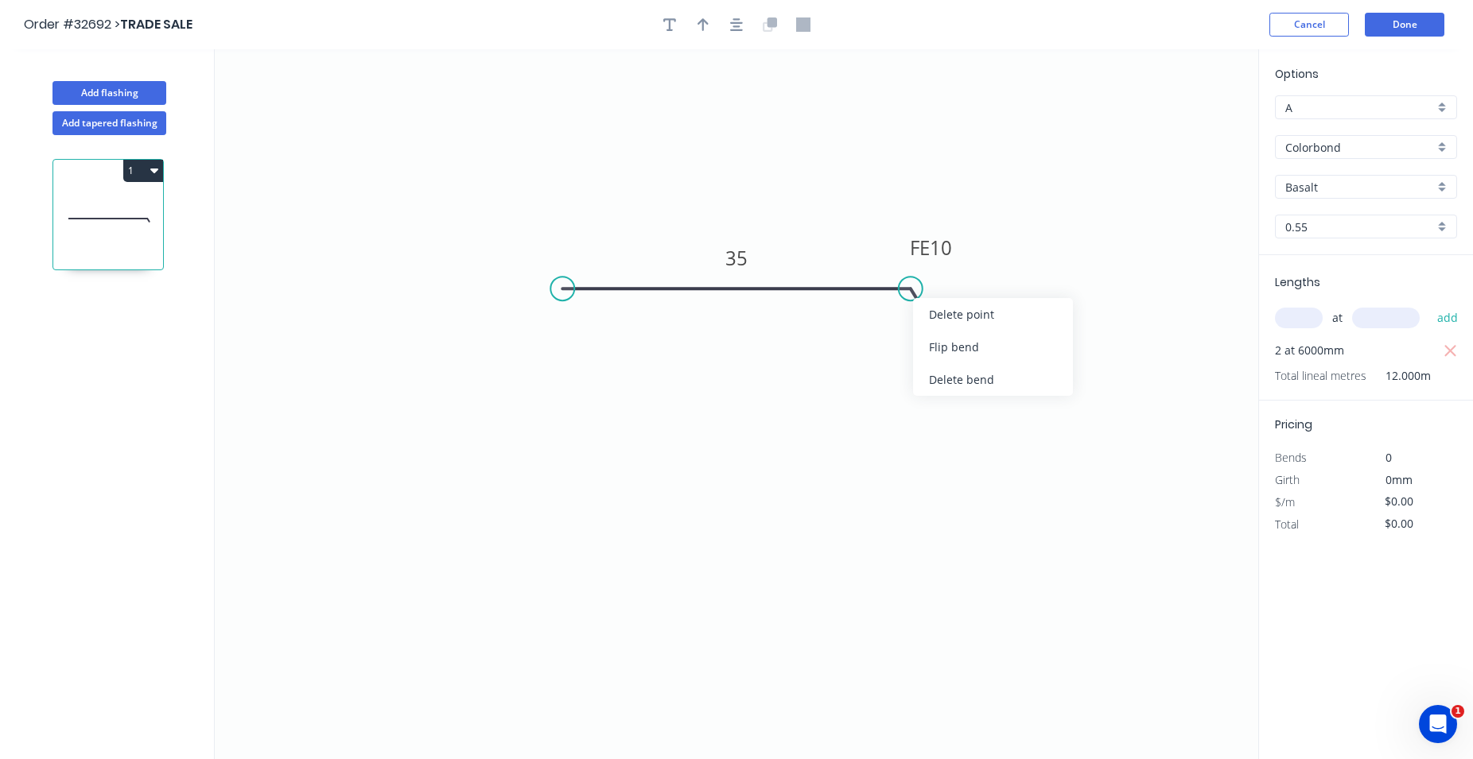
drag, startPoint x: 956, startPoint y: 321, endPoint x: 938, endPoint y: 330, distance: 19.6
click at [956, 320] on div "Delete point" at bounding box center [993, 314] width 160 height 33
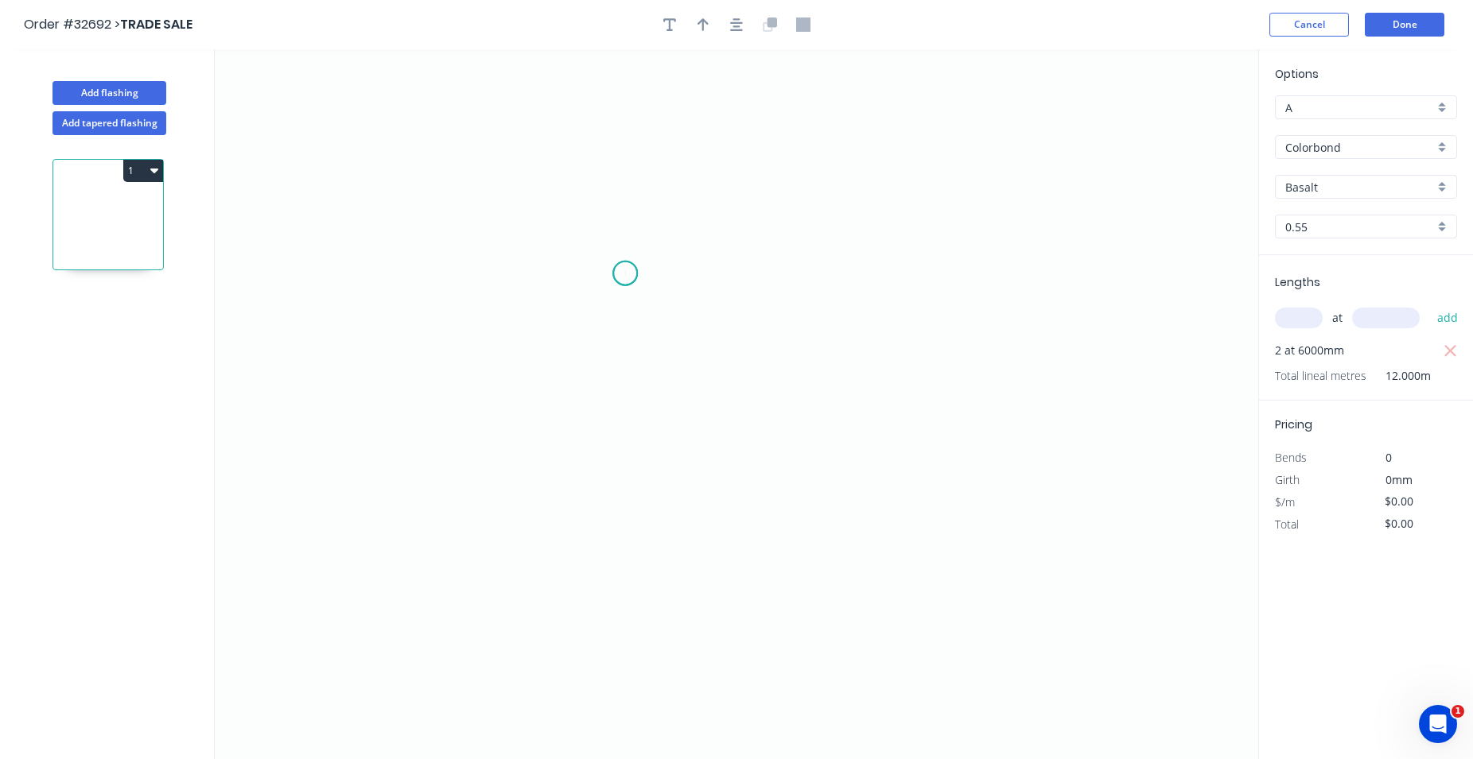
click at [625, 274] on icon "0" at bounding box center [736, 404] width 1043 height 710
click at [825, 276] on icon "0" at bounding box center [736, 404] width 1043 height 710
click at [823, 378] on icon "0 ?" at bounding box center [736, 404] width 1043 height 710
click at [725, 247] on tspan "?" at bounding box center [725, 242] width 8 height 26
type input "$6.26"
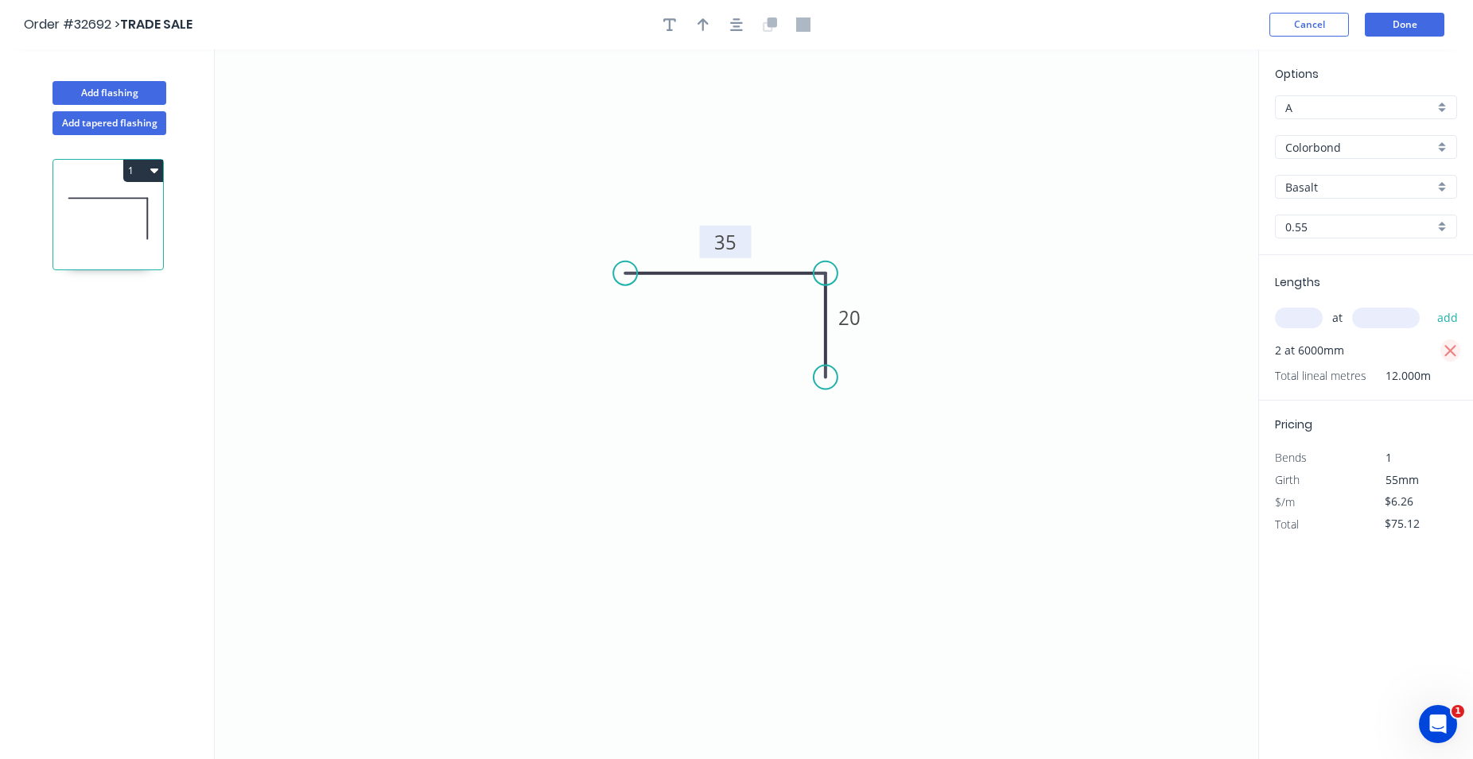
click at [1441, 348] on button "button" at bounding box center [1450, 351] width 20 height 22
type input "$0.00"
click at [1307, 313] on input "text" at bounding box center [1299, 318] width 48 height 21
type input "2"
type input "3600"
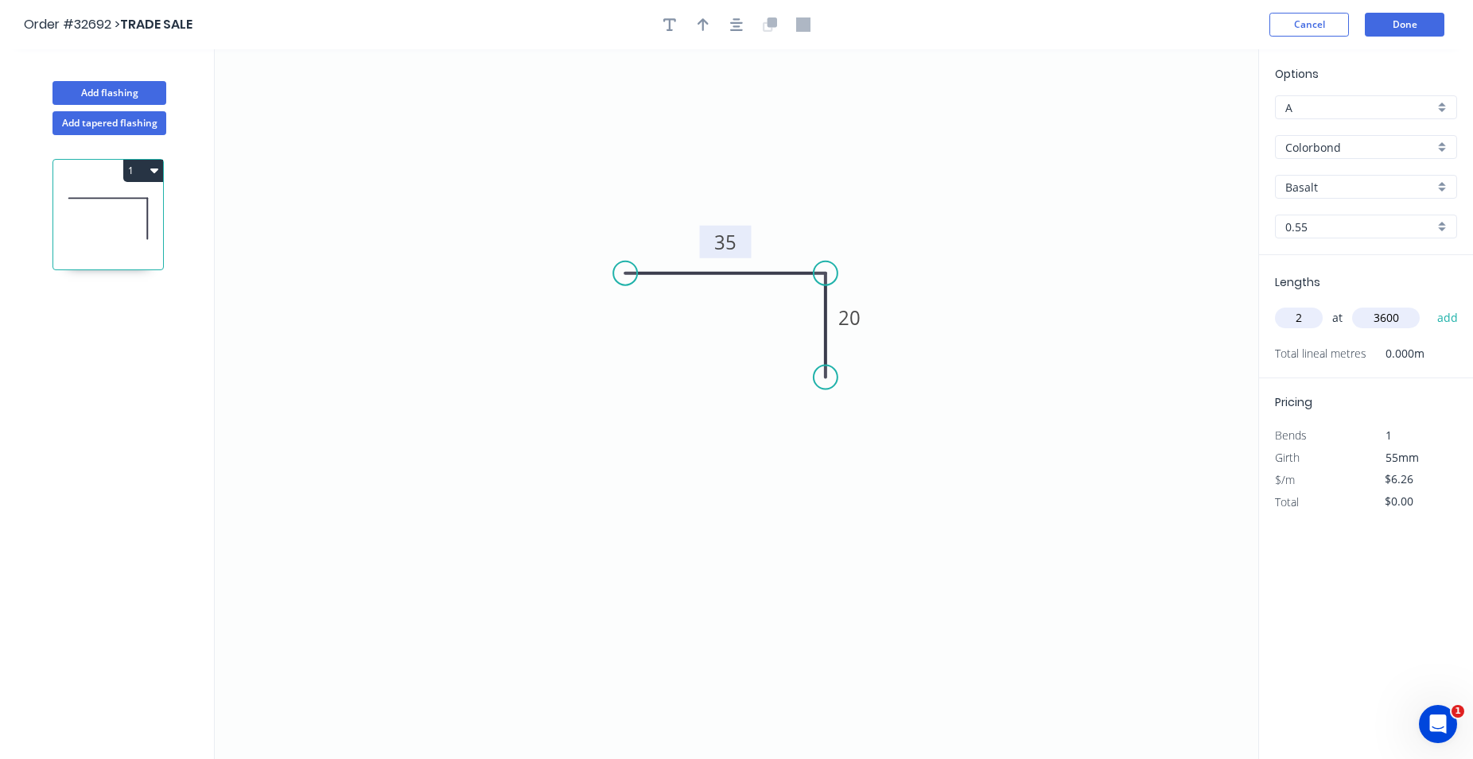
click at [1429, 305] on button "add" at bounding box center [1447, 318] width 37 height 27
type input "$45.07"
click at [1385, 16] on button "Done" at bounding box center [1405, 25] width 80 height 24
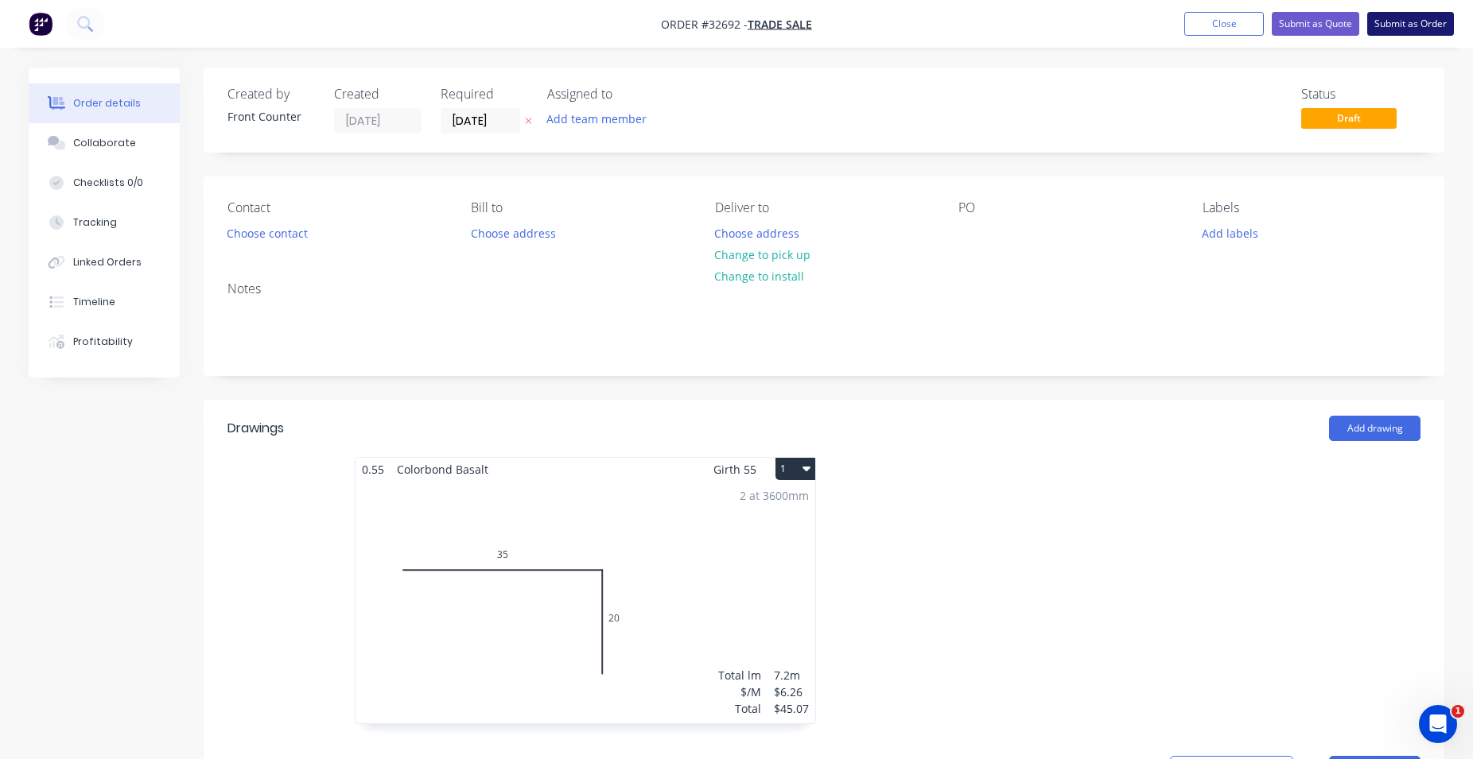
click at [1399, 29] on button "Submit as Order" at bounding box center [1410, 24] width 87 height 24
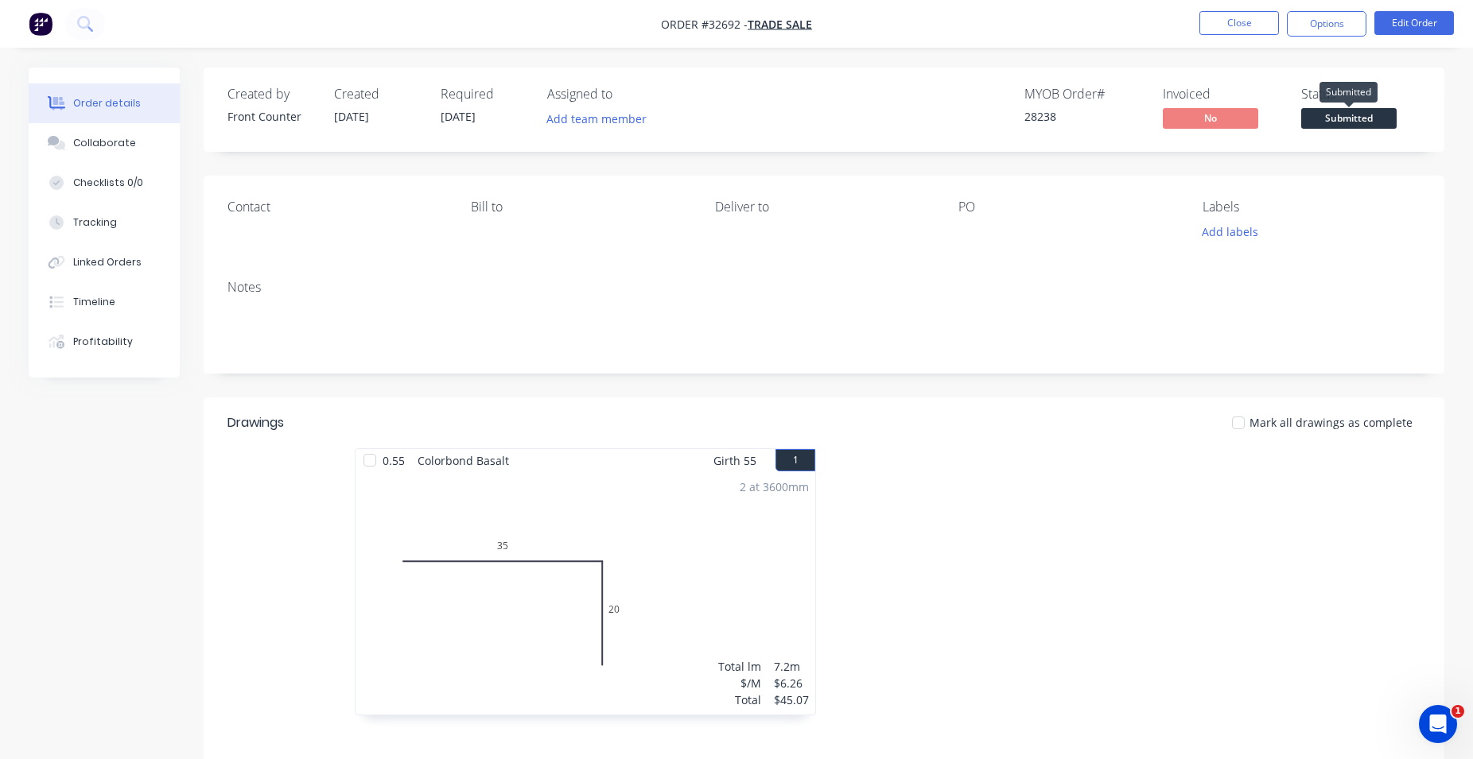
click at [1350, 118] on span "Submitted" at bounding box center [1348, 118] width 95 height 20
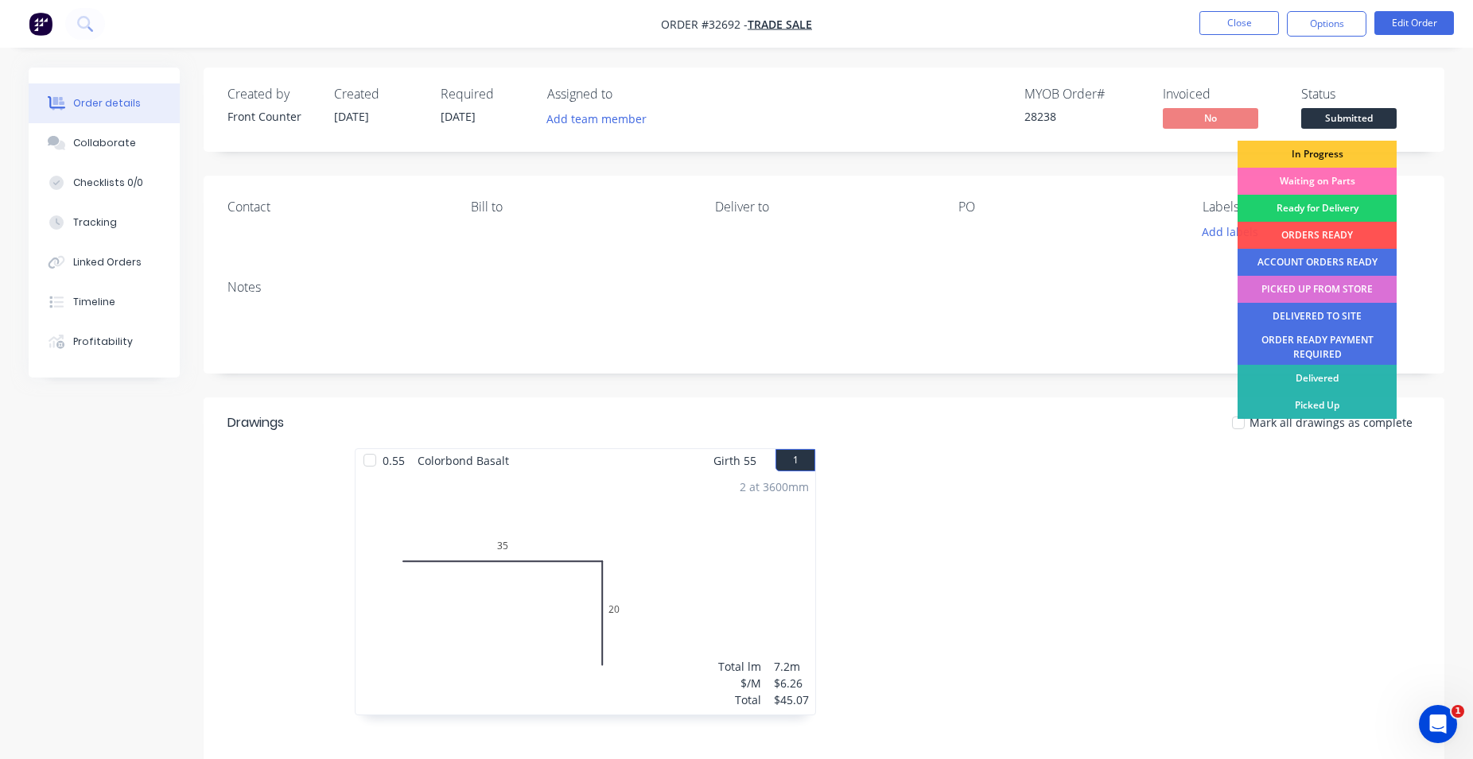
click at [1347, 289] on div "PICKED UP FROM STORE" at bounding box center [1316, 289] width 159 height 27
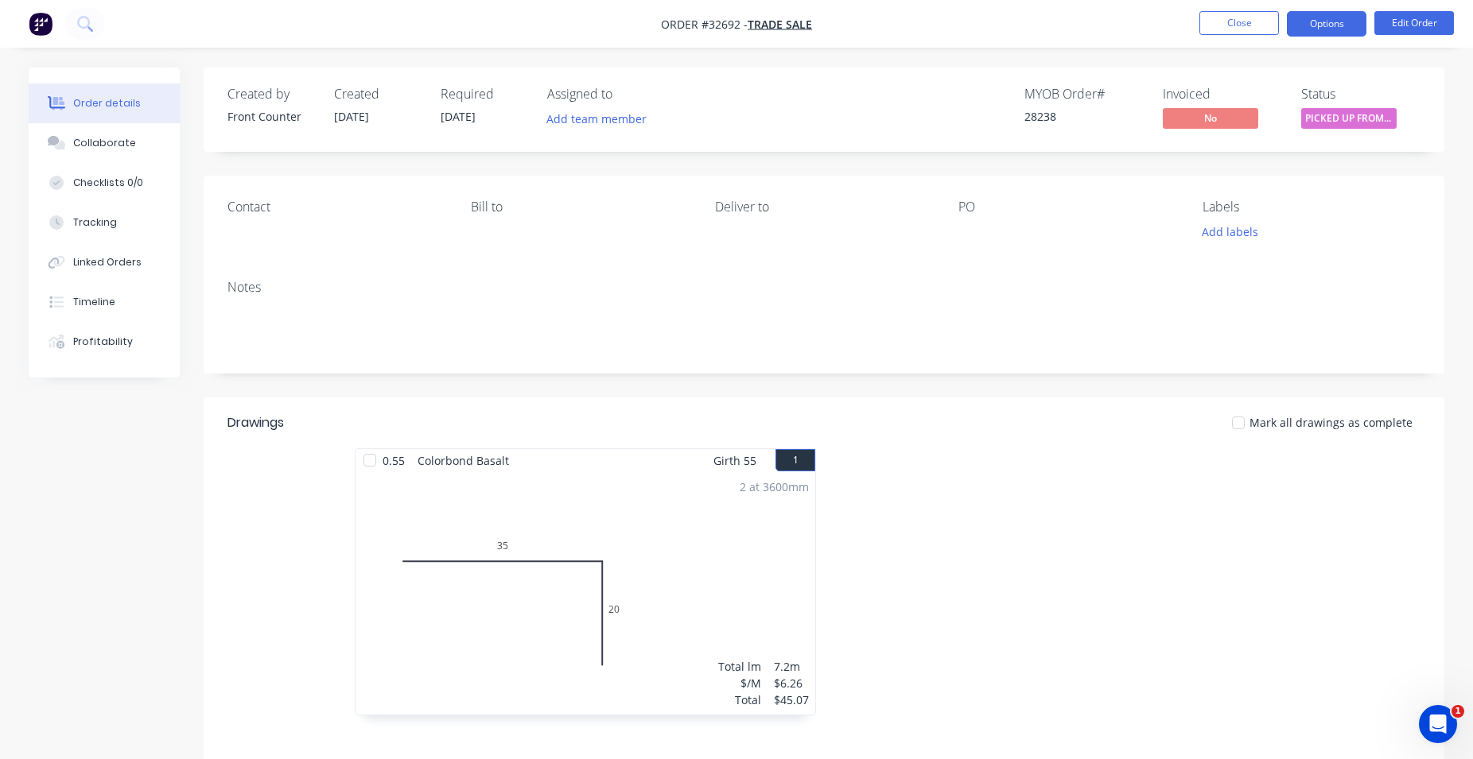
click at [1329, 16] on button "Options" at bounding box center [1327, 23] width 80 height 25
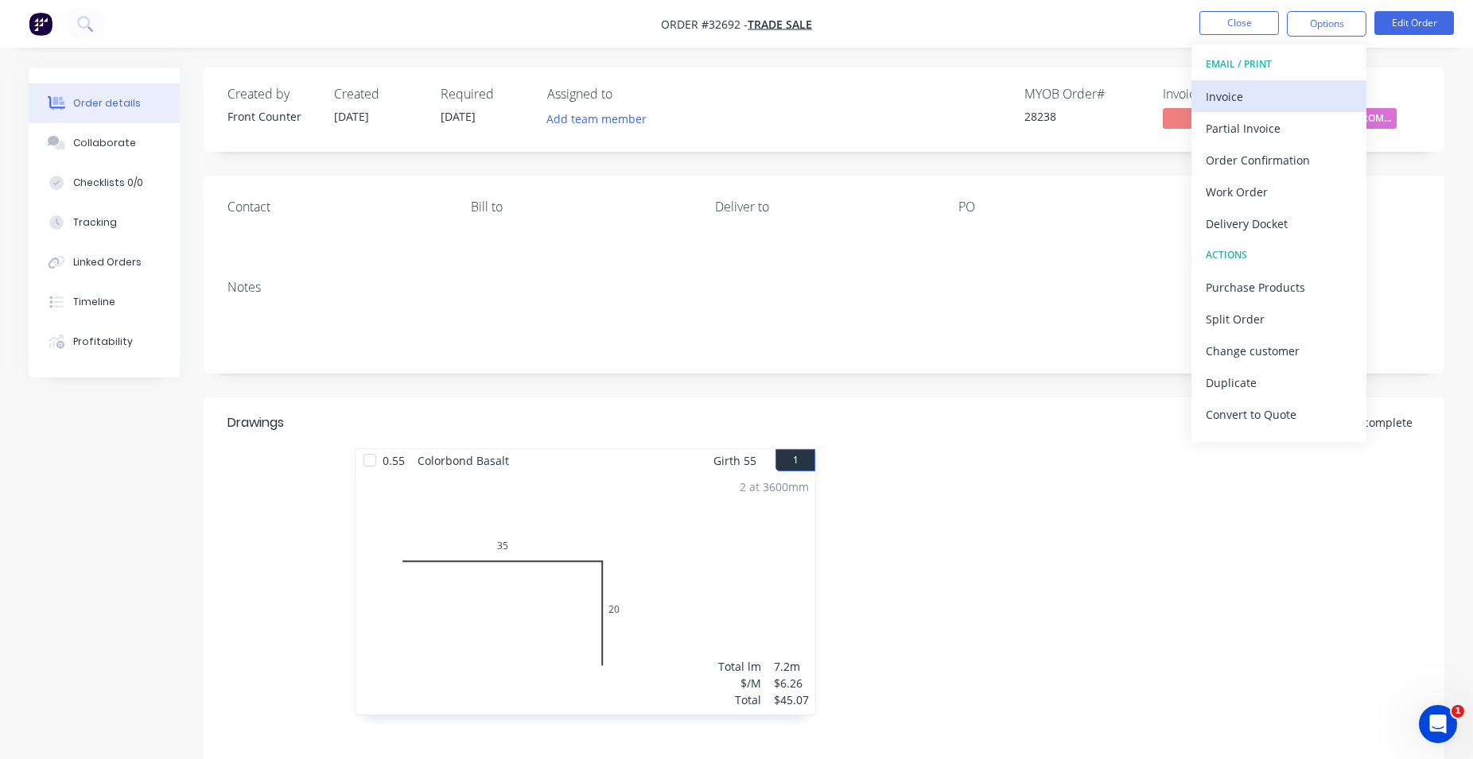
click at [1274, 95] on div "Invoice" at bounding box center [1278, 96] width 146 height 23
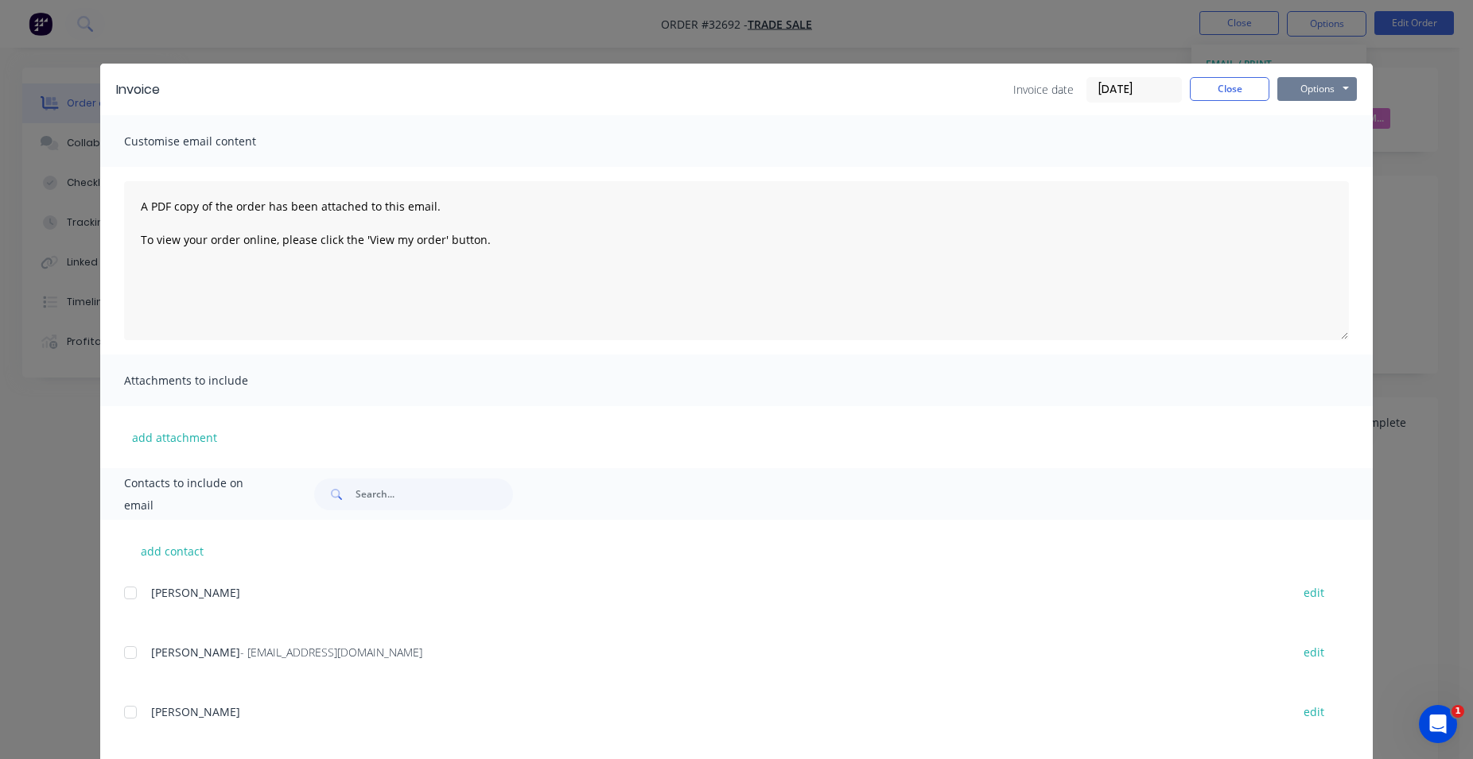
click at [1299, 91] on button "Options" at bounding box center [1317, 89] width 80 height 24
click at [1335, 149] on button "Print" at bounding box center [1328, 143] width 102 height 26
click at [1236, 97] on button "Close" at bounding box center [1230, 89] width 80 height 24
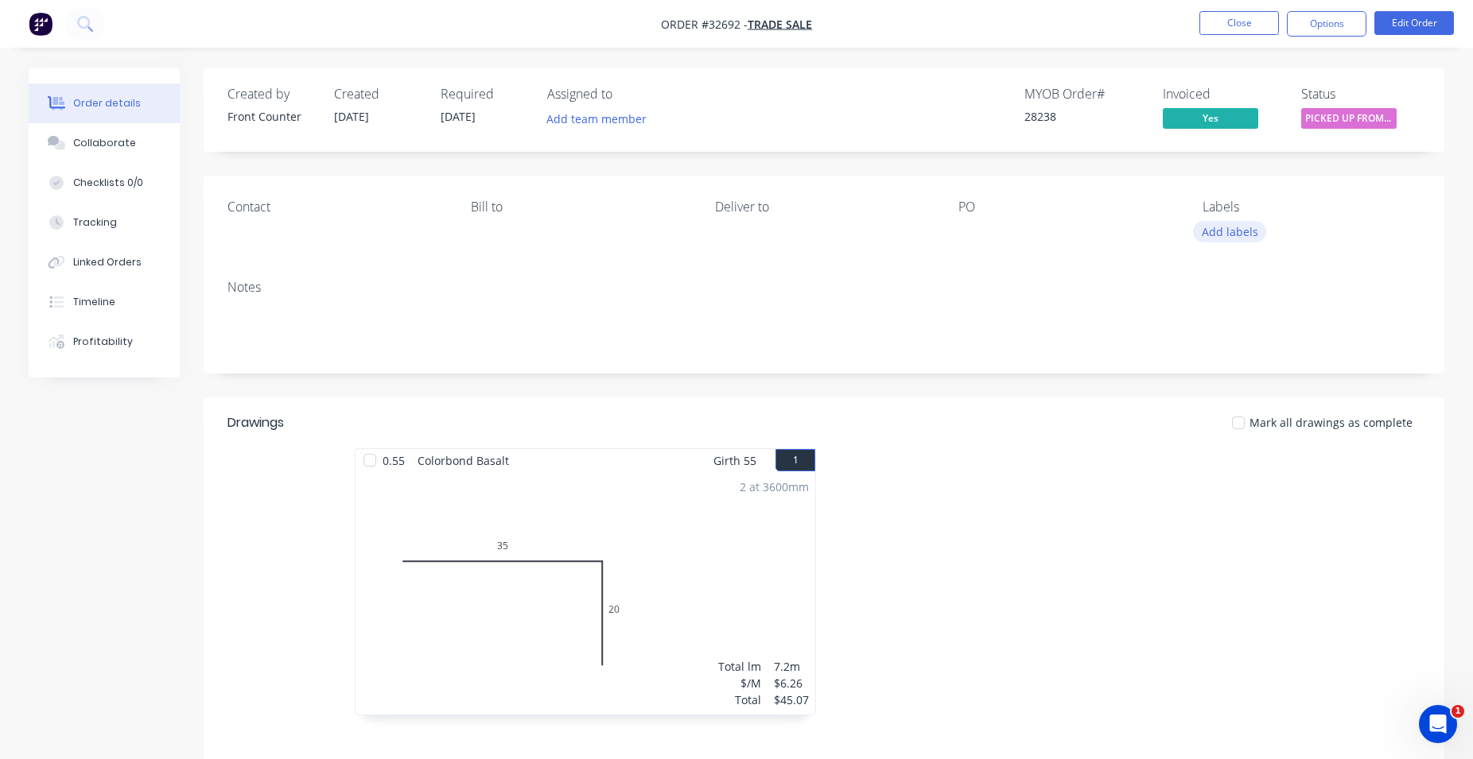
click at [1233, 229] on button "Add labels" at bounding box center [1229, 231] width 73 height 21
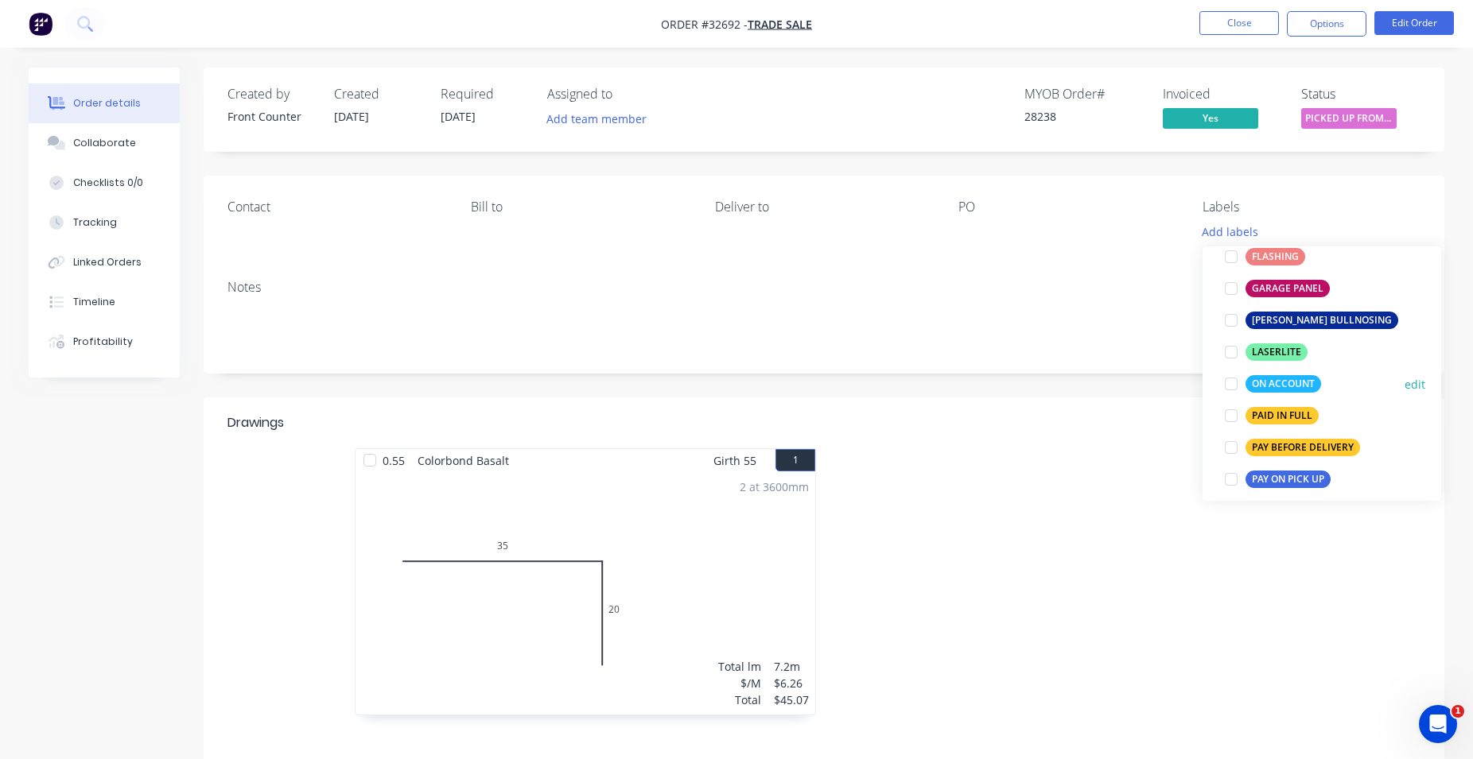
scroll to position [363, 0]
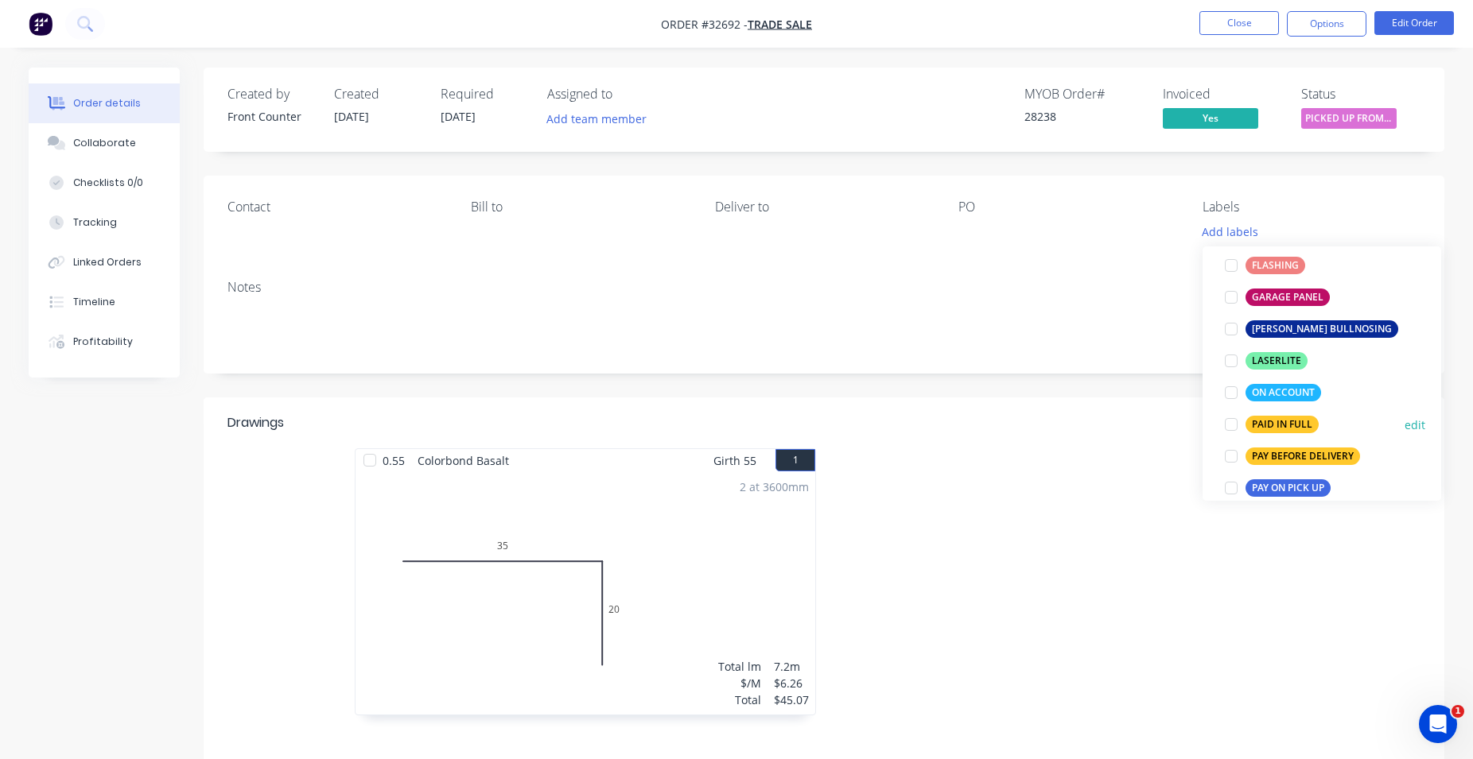
click at [1291, 428] on div "PAID IN FULL" at bounding box center [1281, 424] width 73 height 17
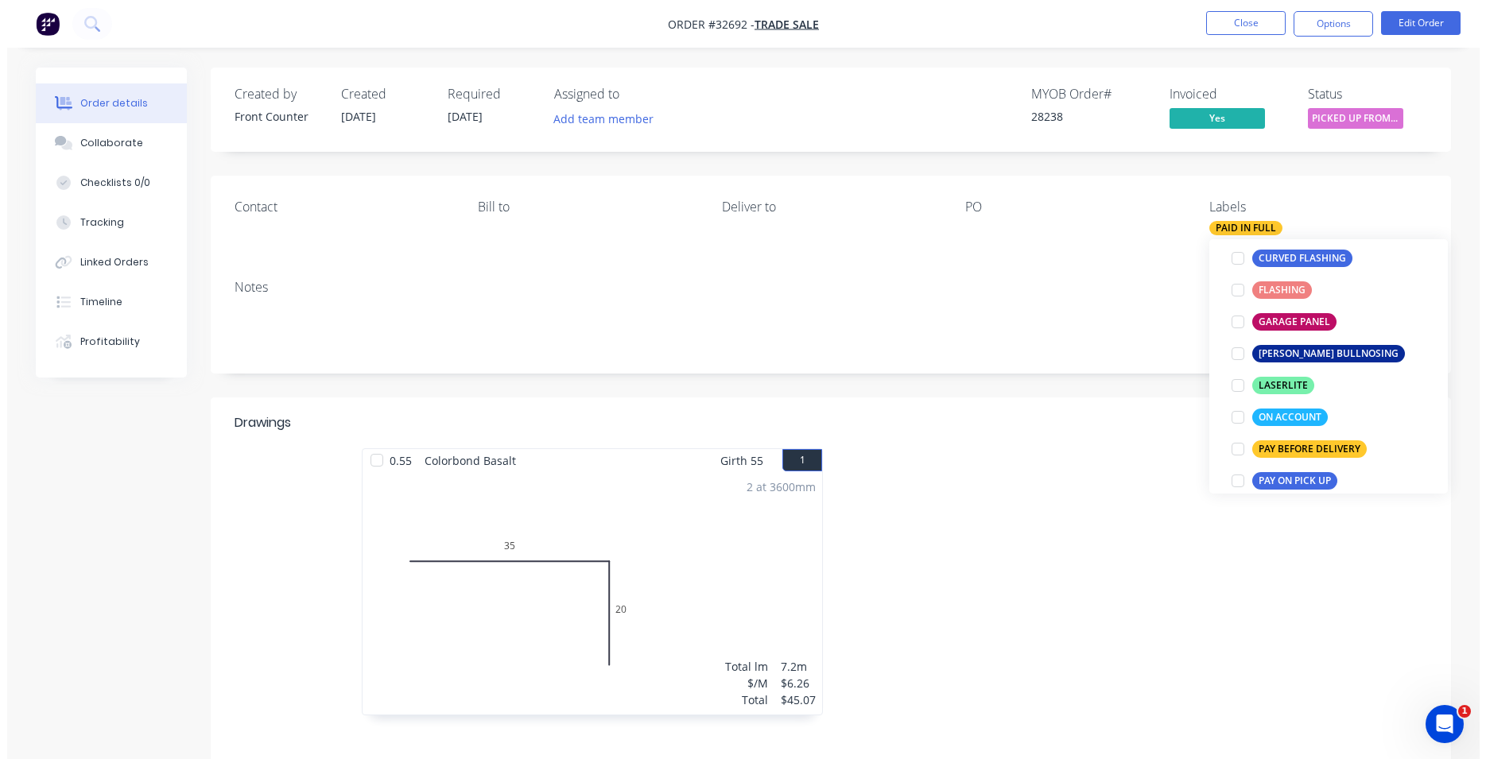
scroll to position [0, 0]
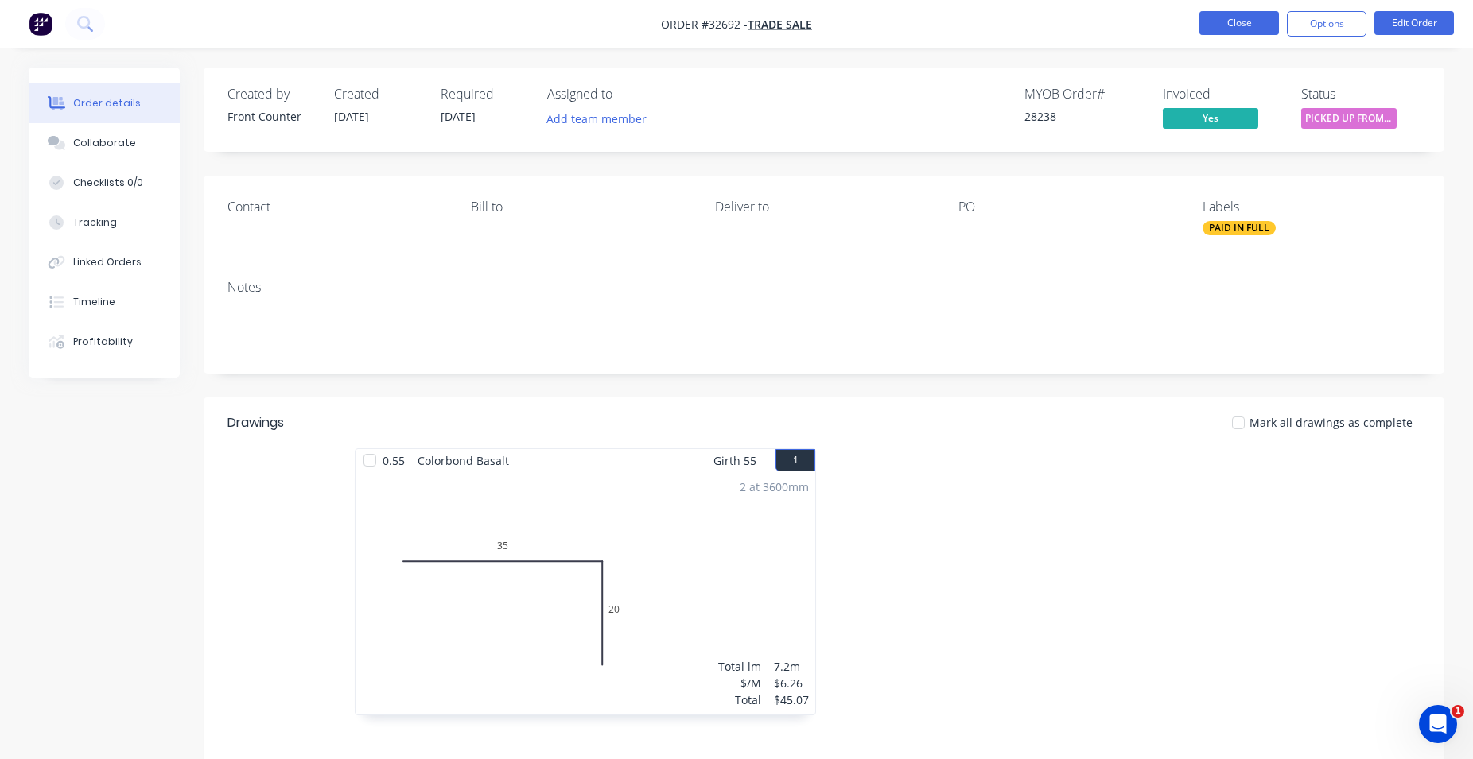
click at [1247, 19] on button "Close" at bounding box center [1239, 23] width 80 height 24
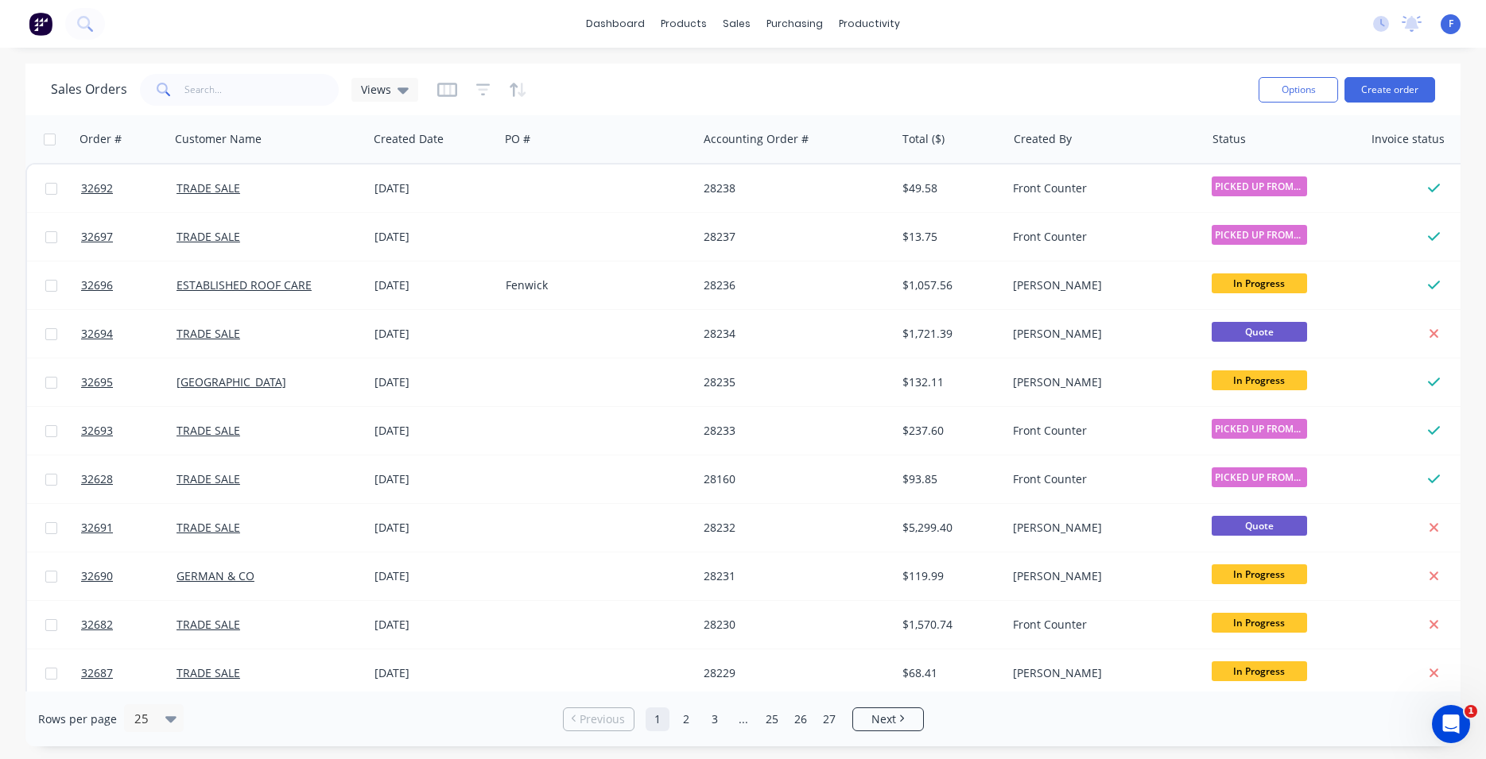
click at [42, 25] on img at bounding box center [41, 24] width 24 height 24
